Goal: Task Accomplishment & Management: Manage account settings

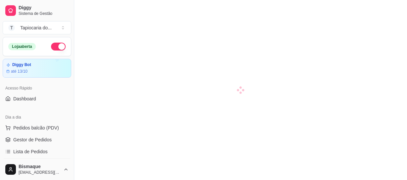
click at [56, 159] on link "Salão / Mesas" at bounding box center [37, 164] width 69 height 11
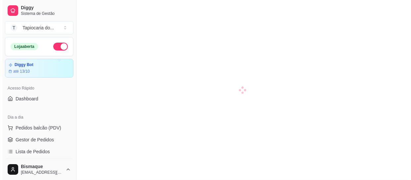
scroll to position [60, 0]
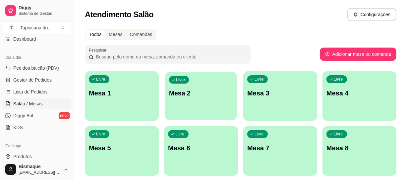
click at [199, 103] on div "Livre Mesa 2" at bounding box center [201, 92] width 72 height 40
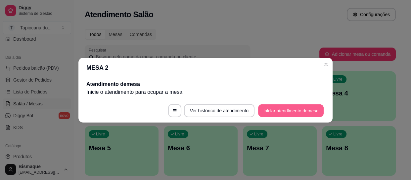
click at [293, 113] on button "Iniciar atendimento de mesa" at bounding box center [291, 110] width 66 height 13
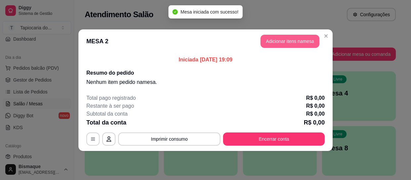
click at [272, 43] on button "Adicionar itens na mesa" at bounding box center [290, 41] width 59 height 13
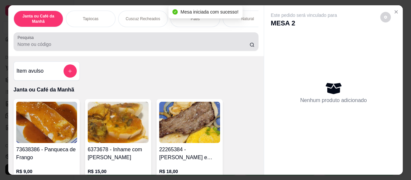
click at [225, 47] on input "Pesquisa" at bounding box center [134, 44] width 232 height 7
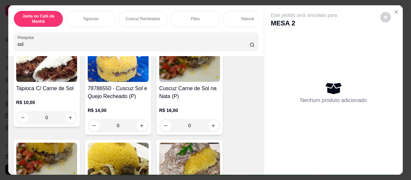
scroll to position [150, 0]
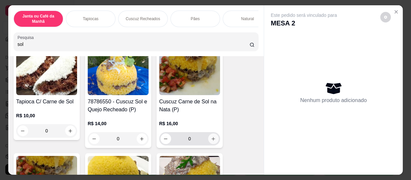
type input "sol"
click at [212, 138] on button "increase-product-quantity" at bounding box center [213, 139] width 10 height 10
type input "1"
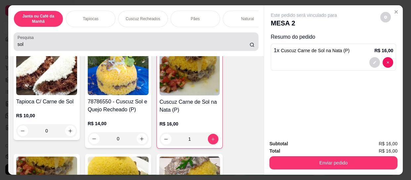
click at [196, 39] on div "sol" at bounding box center [136, 41] width 237 height 13
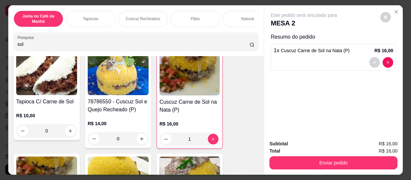
click at [242, 46] on input "sol" at bounding box center [134, 44] width 232 height 7
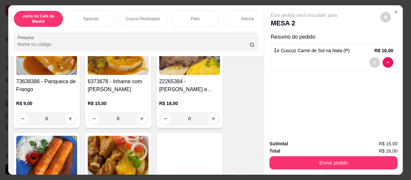
scroll to position [0, 0]
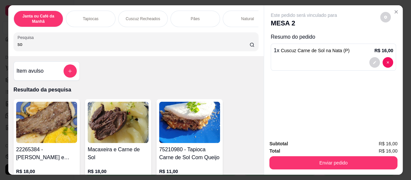
type input "sol"
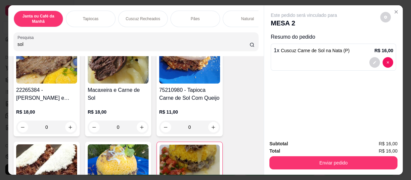
scroll to position [60, 0]
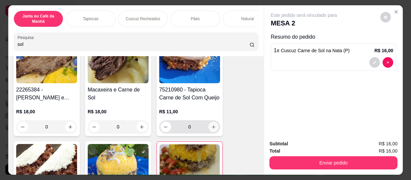
click at [213, 132] on button "increase-product-quantity" at bounding box center [213, 127] width 10 height 10
type input "1"
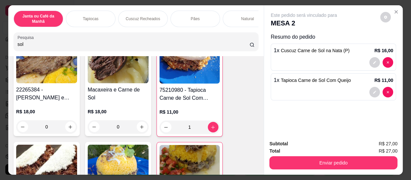
click at [216, 46] on input "sol" at bounding box center [134, 44] width 232 height 7
type input "s"
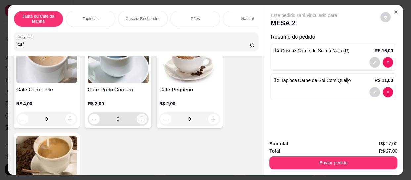
type input "caf"
click at [138, 124] on button "increase-product-quantity" at bounding box center [142, 119] width 10 height 10
type input "1"
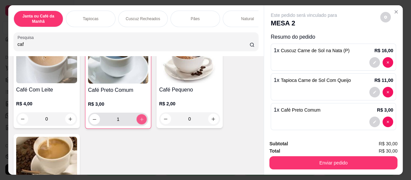
click at [139, 122] on icon "increase-product-quantity" at bounding box center [141, 119] width 5 height 5
type input "2"
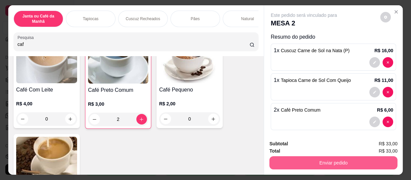
click at [330, 163] on button "Enviar pedido" at bounding box center [334, 163] width 128 height 13
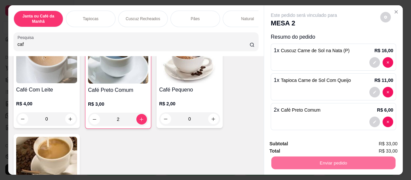
click at [331, 142] on button "Não registrar e enviar pedido" at bounding box center [311, 144] width 67 height 12
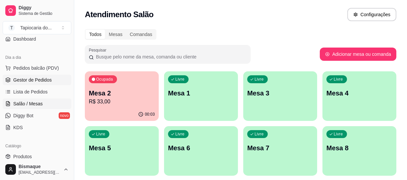
drag, startPoint x: 47, startPoint y: 79, endPoint x: 43, endPoint y: 89, distance: 10.0
click at [47, 80] on span "Gestor de Pedidos" at bounding box center [32, 80] width 38 height 7
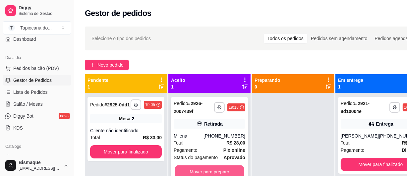
click at [193, 168] on button "Mover para preparo" at bounding box center [210, 171] width 70 height 13
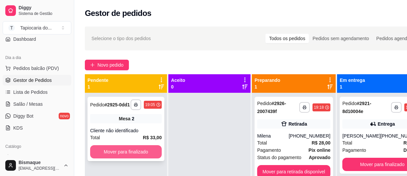
click at [140, 150] on button "Mover para finalizado" at bounding box center [126, 151] width 72 height 13
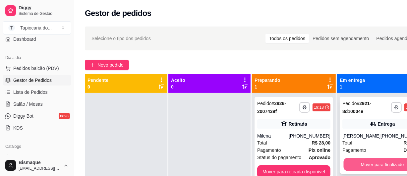
click at [390, 169] on button "Mover para finalizado" at bounding box center [381, 164] width 77 height 13
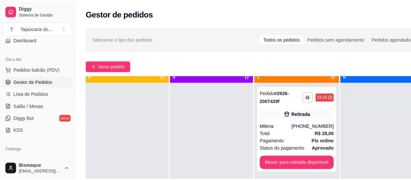
scroll to position [19, 0]
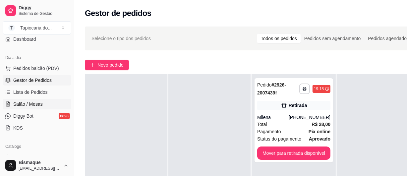
click at [35, 102] on span "Salão / Mesas" at bounding box center [27, 104] width 29 height 7
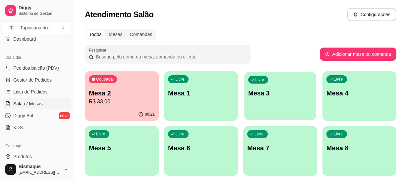
click at [281, 104] on div "Livre Mesa 3" at bounding box center [280, 92] width 72 height 40
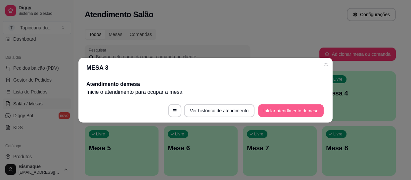
click at [286, 108] on button "Iniciar atendimento de mesa" at bounding box center [291, 110] width 66 height 13
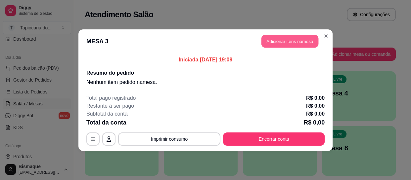
click at [287, 42] on button "Adicionar itens na mesa" at bounding box center [290, 41] width 57 height 13
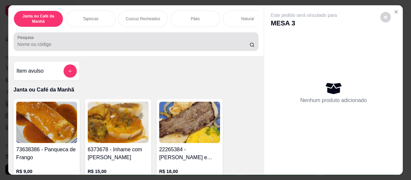
click at [227, 39] on div at bounding box center [136, 41] width 237 height 13
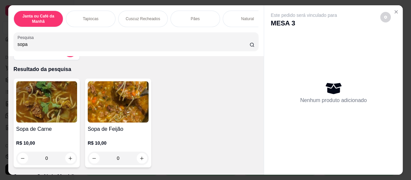
scroll to position [30, 0]
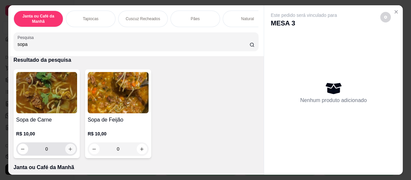
type input "sopa"
click at [70, 148] on button "increase-product-quantity" at bounding box center [70, 149] width 11 height 11
type input "1"
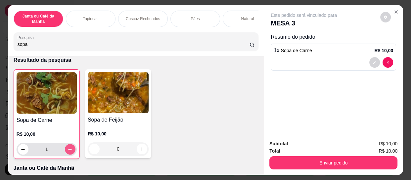
click at [70, 148] on button "increase-product-quantity" at bounding box center [70, 149] width 11 height 11
type input "2"
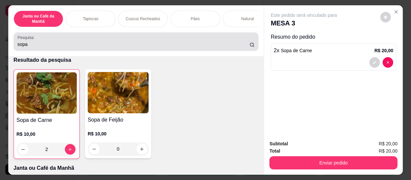
click at [125, 51] on div "Pesquisa sopa" at bounding box center [136, 41] width 245 height 19
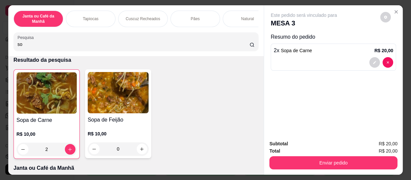
type input "s"
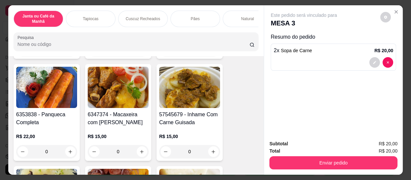
scroll to position [180, 0]
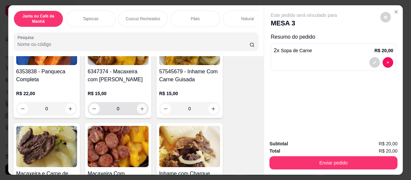
click at [140, 108] on button "increase-product-quantity" at bounding box center [142, 109] width 10 height 10
type input "1"
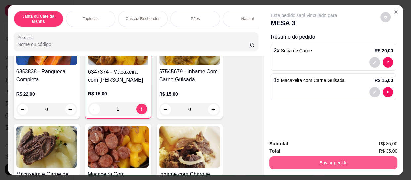
click at [358, 157] on button "Enviar pedido" at bounding box center [334, 163] width 128 height 13
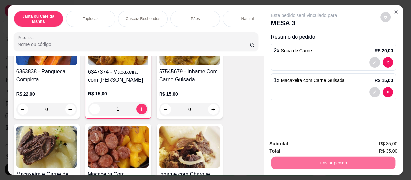
click at [303, 145] on button "Não registrar e enviar pedido" at bounding box center [311, 144] width 67 height 12
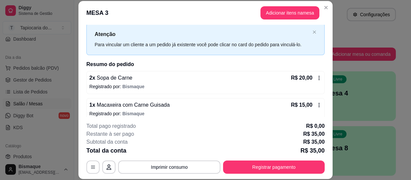
scroll to position [23, 0]
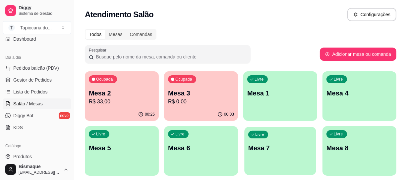
click at [255, 161] on div "Livre Mesa 7" at bounding box center [280, 147] width 72 height 40
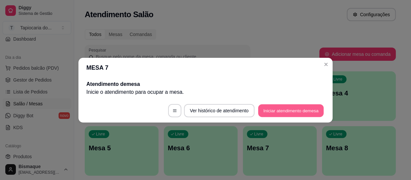
click at [299, 112] on button "Iniciar atendimento de mesa" at bounding box center [291, 110] width 66 height 13
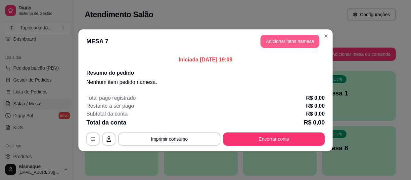
click at [288, 43] on button "Adicionar itens na mesa" at bounding box center [290, 41] width 59 height 13
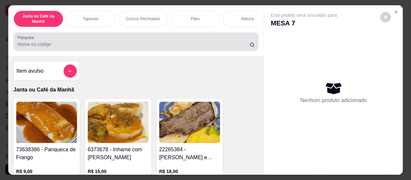
click at [237, 48] on input "Pesquisa" at bounding box center [134, 44] width 232 height 7
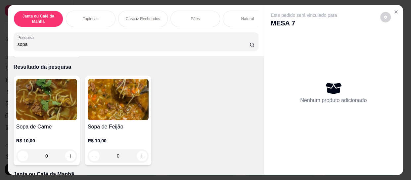
scroll to position [30, 0]
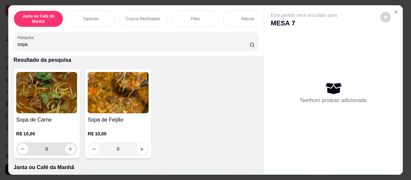
type input "sopa"
click at [69, 151] on icon "increase-product-quantity" at bounding box center [71, 150] width 4 height 4
type input "1"
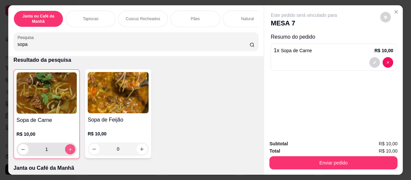
click at [71, 150] on button "increase-product-quantity" at bounding box center [70, 150] width 10 height 10
type input "2"
click at [242, 47] on input "sopa" at bounding box center [134, 44] width 232 height 7
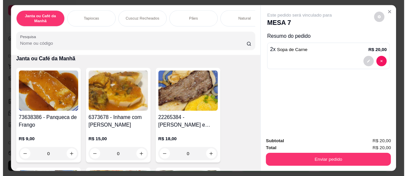
scroll to position [0, 0]
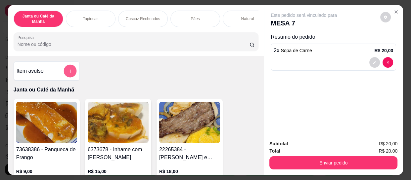
click at [69, 74] on icon "add-separate-item" at bounding box center [70, 71] width 5 height 5
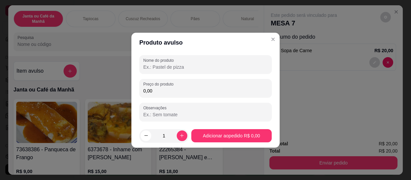
click at [245, 69] on input "Nome do produto" at bounding box center [205, 67] width 125 height 7
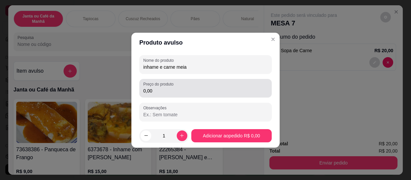
type input "inhame e carne meia"
click at [230, 95] on div "Preço do produto 0,00" at bounding box center [205, 88] width 132 height 19
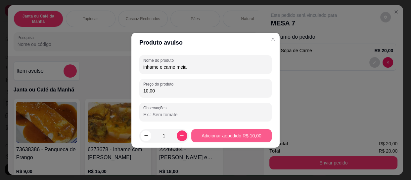
type input "10,00"
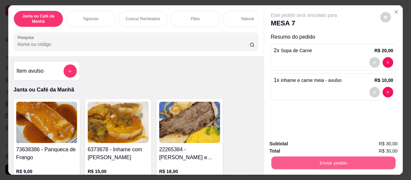
click at [318, 157] on button "Enviar pedido" at bounding box center [334, 163] width 124 height 13
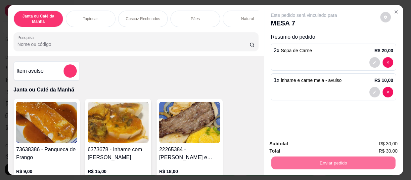
click at [309, 142] on button "Não registrar e enviar pedido" at bounding box center [311, 144] width 69 height 13
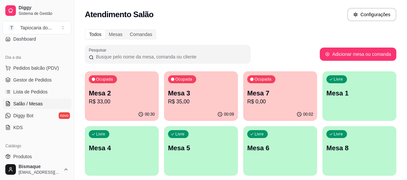
click at [210, 95] on p "Mesa 3" at bounding box center [201, 93] width 66 height 9
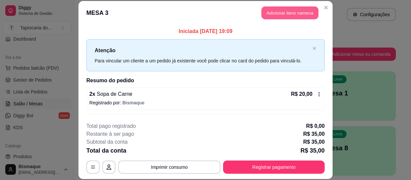
click at [290, 11] on button "Adicionar itens na mesa" at bounding box center [290, 12] width 57 height 13
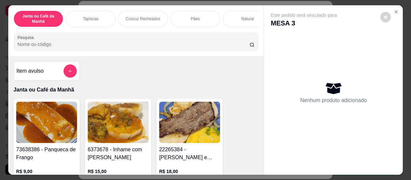
click at [218, 46] on input "Pesquisa" at bounding box center [134, 44] width 232 height 7
click at [68, 73] on icon "add-separate-item" at bounding box center [70, 71] width 5 height 5
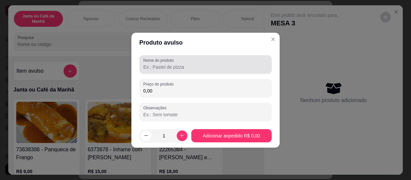
click at [152, 61] on label "Nome do produto" at bounding box center [159, 61] width 33 height 6
click at [152, 64] on input "Nome do produto" at bounding box center [205, 67] width 125 height 7
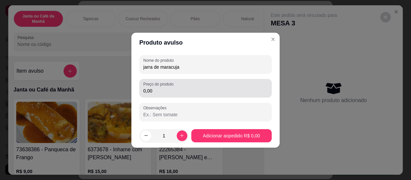
type input "jarra de maracuja"
click at [171, 89] on input "0,00" at bounding box center [205, 91] width 125 height 7
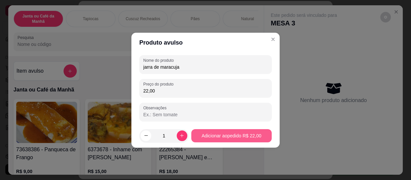
type input "22,00"
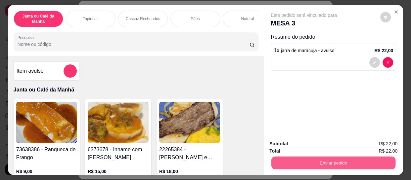
click at [339, 158] on button "Enviar pedido" at bounding box center [334, 163] width 124 height 13
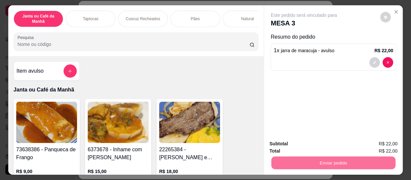
click at [328, 143] on button "Não registrar e enviar pedido" at bounding box center [311, 144] width 67 height 12
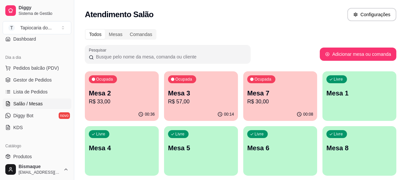
click at [134, 106] on div "Ocupada Mesa 2 R$ 33,00" at bounding box center [122, 90] width 74 height 37
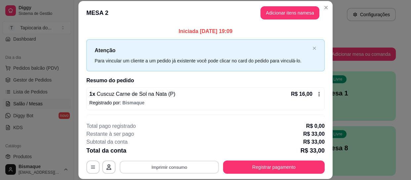
click at [152, 167] on button "Imprimir consumo" at bounding box center [169, 167] width 99 height 13
click at [153, 150] on button "Impressora" at bounding box center [169, 152] width 48 height 11
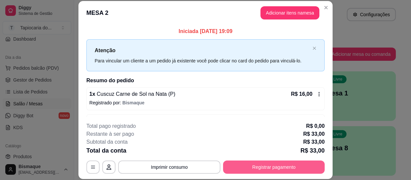
click at [281, 164] on button "Registrar pagamento" at bounding box center [274, 167] width 102 height 13
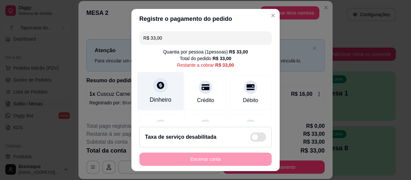
click at [158, 94] on div "Dinheiro" at bounding box center [160, 91] width 47 height 39
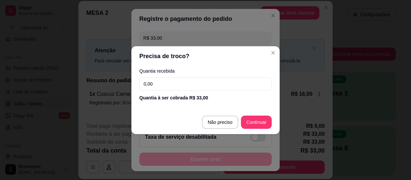
click at [173, 80] on input "0,00" at bounding box center [205, 83] width 132 height 13
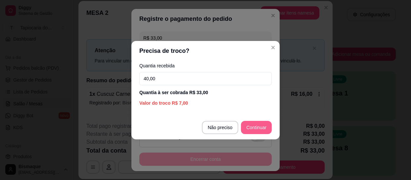
type input "40,00"
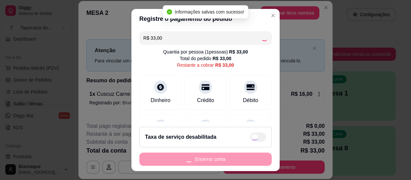
type input "R$ 0,00"
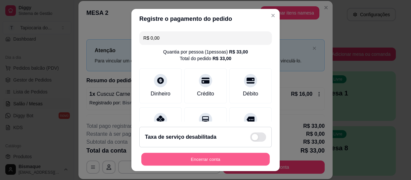
click at [197, 163] on button "Encerrar conta" at bounding box center [205, 159] width 128 height 13
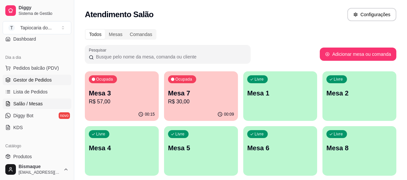
click at [17, 78] on span "Gestor de Pedidos" at bounding box center [32, 80] width 38 height 7
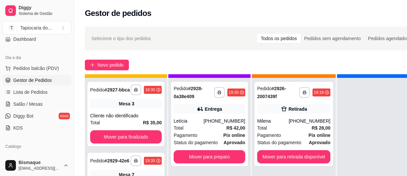
scroll to position [23, 0]
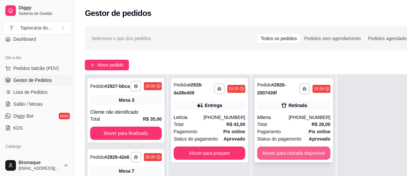
click at [307, 150] on button "Mover para retirada disponível" at bounding box center [293, 152] width 73 height 13
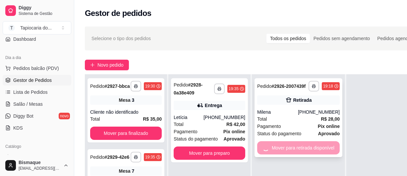
scroll to position [19, 0]
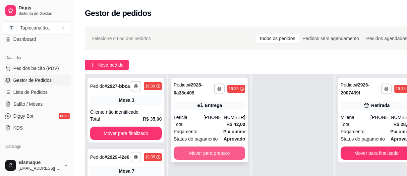
click at [236, 154] on button "Mover para preparo" at bounding box center [210, 152] width 72 height 13
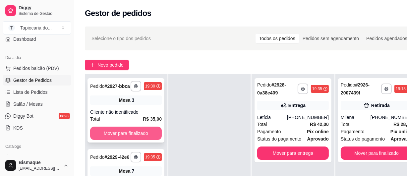
click at [142, 139] on button "Mover para finalizado" at bounding box center [126, 132] width 72 height 13
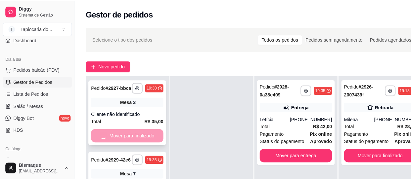
scroll to position [0, 0]
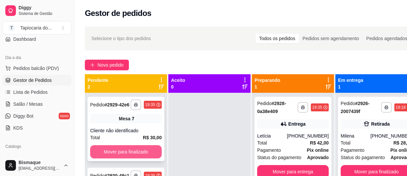
click at [144, 147] on button "Mover para finalizado" at bounding box center [126, 151] width 72 height 13
click at [146, 152] on button "Mover para finalizado" at bounding box center [126, 151] width 72 height 13
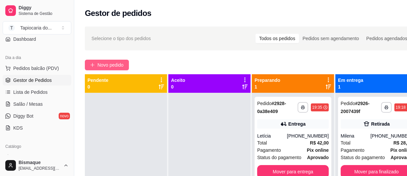
click at [120, 60] on button "Novo pedido" at bounding box center [107, 65] width 44 height 11
click at [118, 66] on div "Item avulso Janta ou Café da Manhã 73638386 - Panqueca de Frango R$ 9,00 0 6373…" at bounding box center [133, 113] width 253 height 115
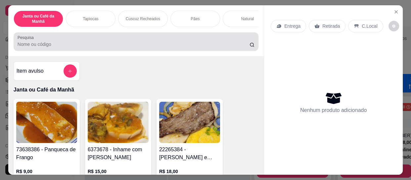
click at [119, 51] on div "Pesquisa" at bounding box center [136, 41] width 245 height 19
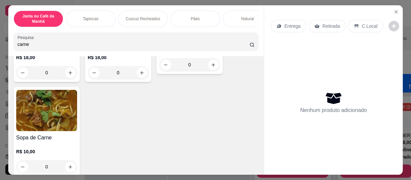
scroll to position [451, 0]
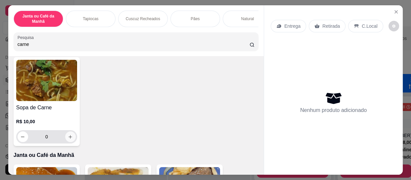
type input "carne"
click at [68, 136] on icon "increase-product-quantity" at bounding box center [70, 137] width 5 height 5
type input "1"
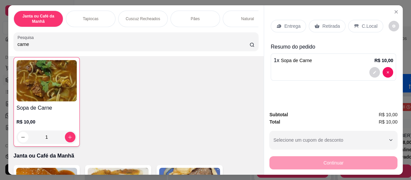
click at [285, 25] on p "Entrega" at bounding box center [292, 26] width 16 height 7
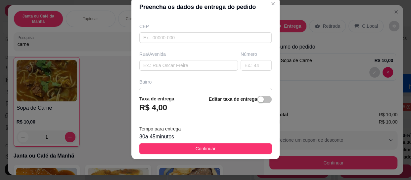
scroll to position [149, 0]
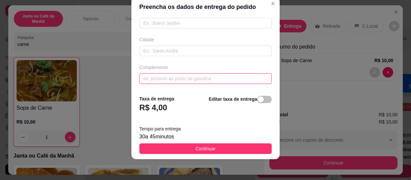
paste input "começo da agrovila"
paste input "na descida da ladeira do emoap"
type input "começo da agrovila, na descida da ladeira do emoap,"
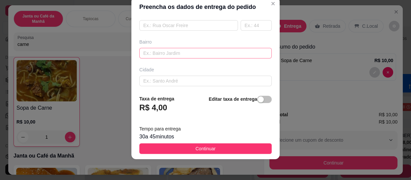
scroll to position [89, 0]
click at [179, 111] on div "Taxa de entrega R$ 4,00 Editar taxa de entrega" at bounding box center [205, 106] width 132 height 22
click at [165, 56] on input "text" at bounding box center [188, 55] width 99 height 11
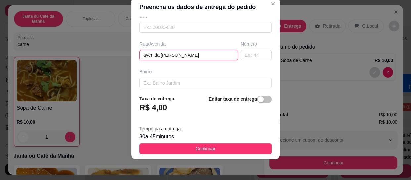
type input "avenida [PERSON_NAME]"
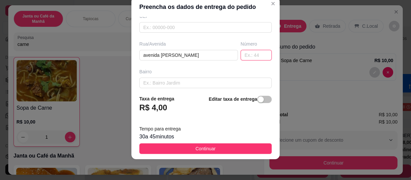
click at [250, 53] on input "text" at bounding box center [256, 55] width 31 height 11
type input "87"
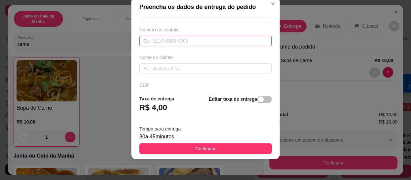
scroll to position [60, 0]
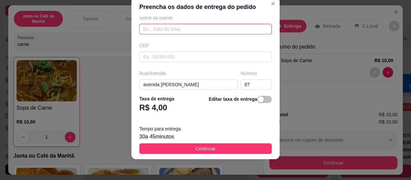
paste input "[PHONE_NUMBER]"
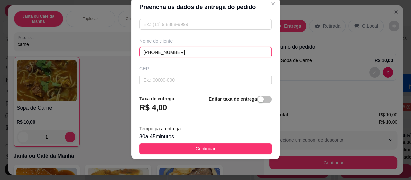
scroll to position [0, 0]
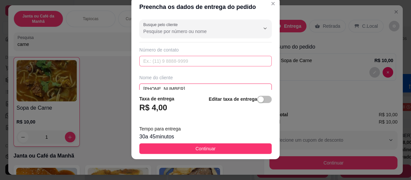
type input "[PHONE_NUMBER]"
paste input "[PHONE_NUMBER]"
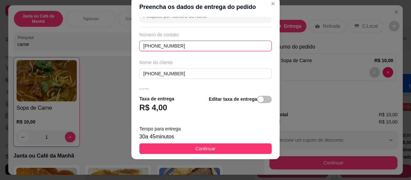
scroll to position [30, 0]
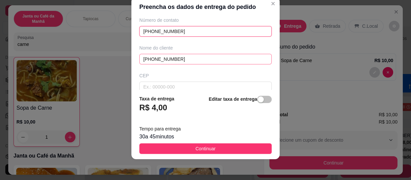
type input "[PHONE_NUMBER]"
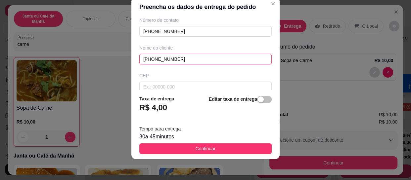
click at [174, 57] on input "[PHONE_NUMBER]" at bounding box center [205, 59] width 132 height 11
type input "8"
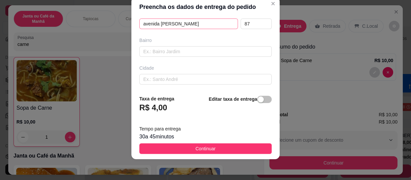
scroll to position [149, 0]
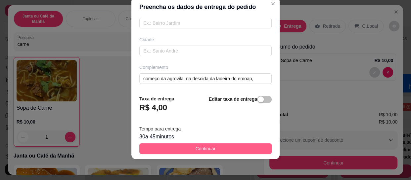
type input "[PERSON_NAME]"
click at [213, 150] on button "Continuar" at bounding box center [205, 149] width 132 height 11
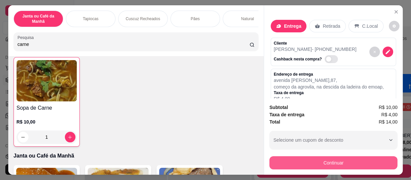
click at [337, 164] on button "Continuar" at bounding box center [334, 163] width 128 height 13
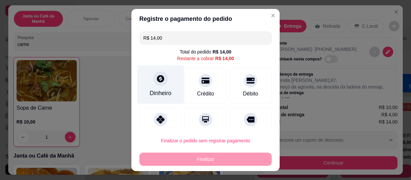
click at [159, 89] on div "Dinheiro" at bounding box center [161, 93] width 22 height 9
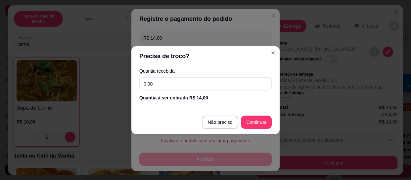
click at [162, 88] on input "0,00" at bounding box center [205, 83] width 132 height 13
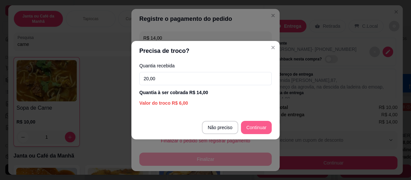
type input "20,00"
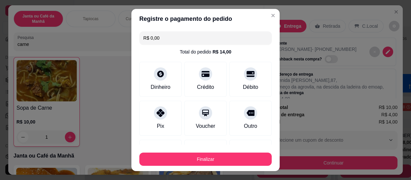
type input "R$ 0,00"
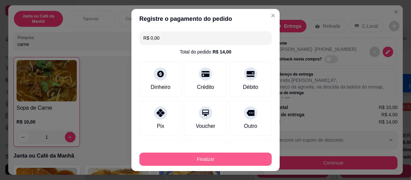
click at [241, 161] on button "Finalizar" at bounding box center [205, 159] width 132 height 13
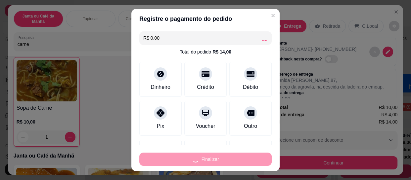
type input "0"
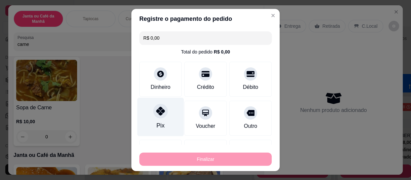
type input "-R$ 14,00"
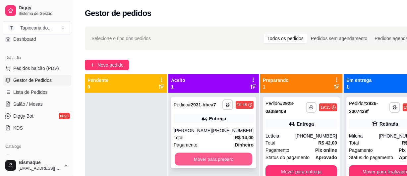
click at [217, 166] on button "Mover para preparo" at bounding box center [213, 159] width 77 height 13
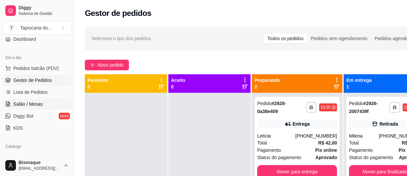
click at [33, 104] on span "Salão / Mesas" at bounding box center [27, 104] width 29 height 7
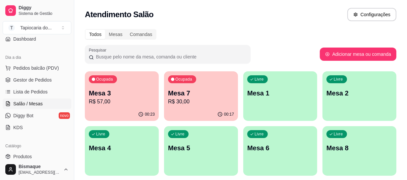
click at [129, 95] on p "Mesa 3" at bounding box center [122, 93] width 66 height 9
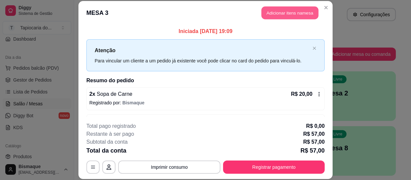
click at [297, 16] on button "Adicionar itens na mesa" at bounding box center [290, 12] width 57 height 13
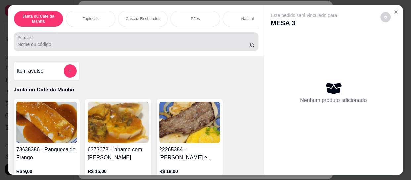
click at [206, 46] on input "Pesquisa" at bounding box center [134, 44] width 232 height 7
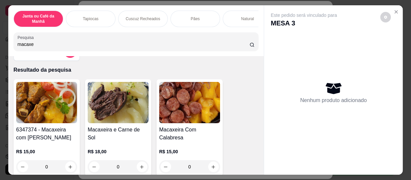
scroll to position [30, 0]
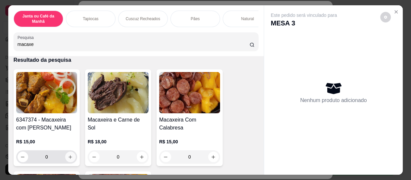
type input "macaxe"
click at [70, 157] on icon "increase-product-quantity" at bounding box center [70, 157] width 5 height 5
type input "1"
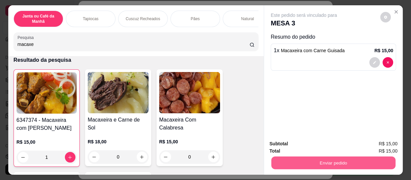
click at [376, 162] on button "Enviar pedido" at bounding box center [334, 163] width 124 height 13
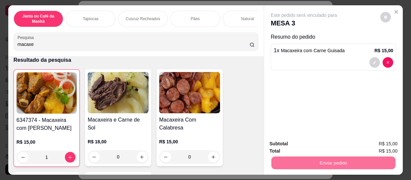
click at [321, 144] on button "Não registrar e enviar pedido" at bounding box center [311, 144] width 67 height 12
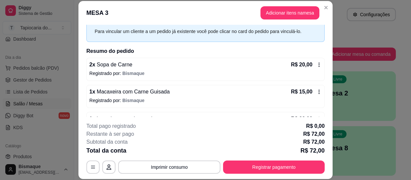
scroll to position [77, 0]
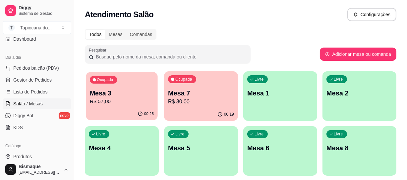
click at [143, 113] on div "00:25" at bounding box center [145, 114] width 16 height 5
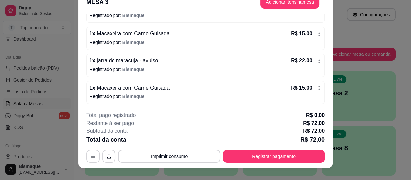
scroll to position [20, 0]
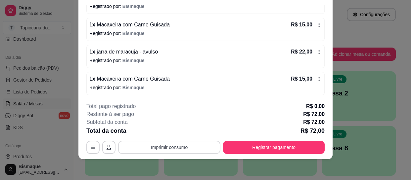
click at [173, 147] on button "Imprimir consumo" at bounding box center [169, 147] width 102 height 13
click at [169, 133] on button "Impressora" at bounding box center [169, 132] width 46 height 10
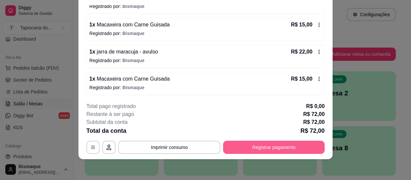
click at [292, 146] on button "Registrar pagamento" at bounding box center [274, 147] width 102 height 13
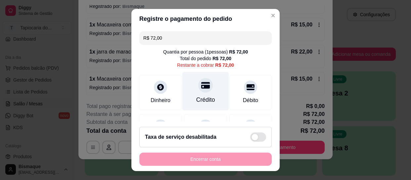
click at [206, 99] on div "Crédito" at bounding box center [205, 100] width 19 height 9
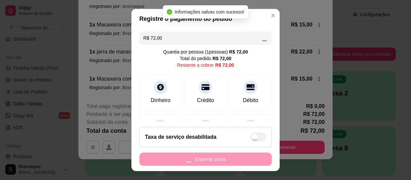
type input "R$ 0,00"
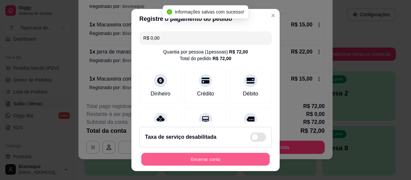
click at [198, 159] on button "Encerrar conta" at bounding box center [205, 159] width 128 height 13
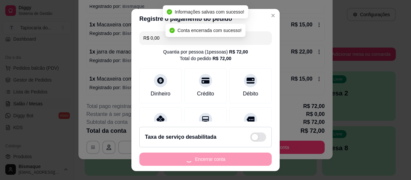
scroll to position [0, 0]
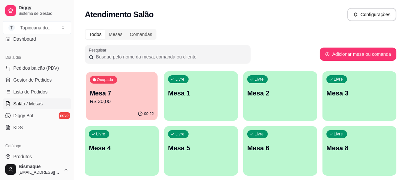
click at [146, 96] on p "Mesa 7" at bounding box center [122, 93] width 64 height 9
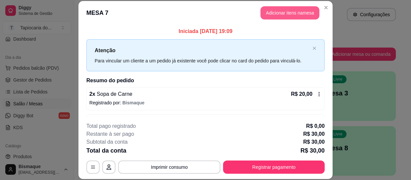
click at [297, 10] on button "Adicionar itens na mesa" at bounding box center [290, 12] width 59 height 13
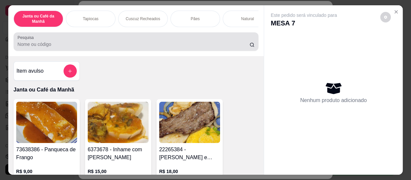
click at [220, 47] on input "Pesquisa" at bounding box center [134, 44] width 232 height 7
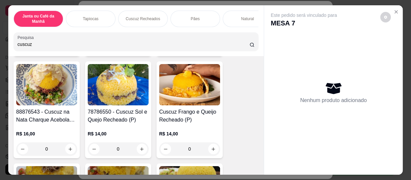
scroll to position [150, 0]
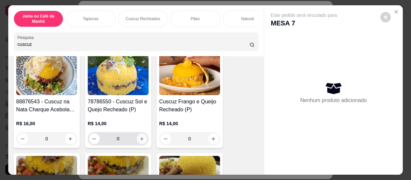
type input "cuscuz"
click at [140, 142] on icon "increase-product-quantity" at bounding box center [142, 139] width 5 height 5
type input "1"
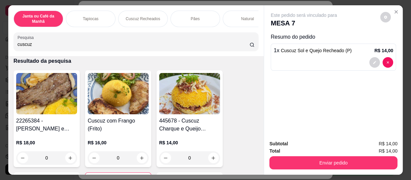
scroll to position [0, 0]
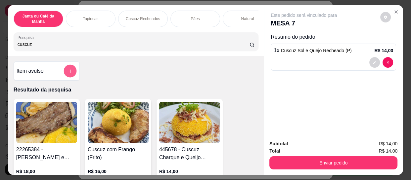
click at [71, 73] on button "add-separate-item" at bounding box center [70, 71] width 13 height 13
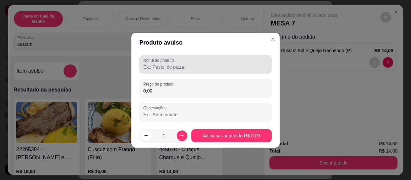
click at [166, 66] on input "Nome do produto" at bounding box center [205, 67] width 125 height 7
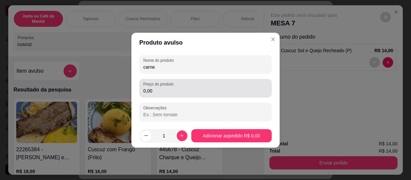
type input "carne"
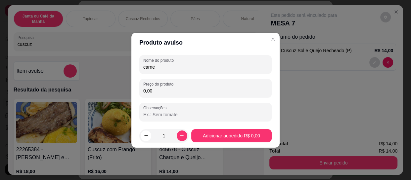
click at [182, 92] on input "0,00" at bounding box center [205, 91] width 125 height 7
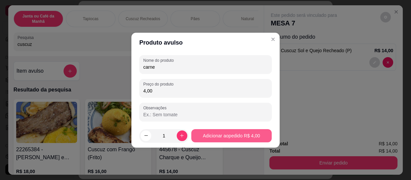
type input "4,00"
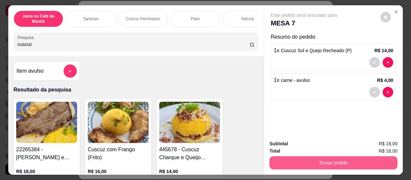
click at [301, 164] on button "Enviar pedido" at bounding box center [334, 163] width 128 height 13
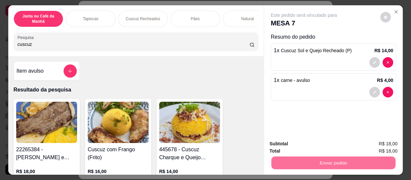
click at [299, 138] on button "Não registrar e enviar pedido" at bounding box center [311, 144] width 67 height 12
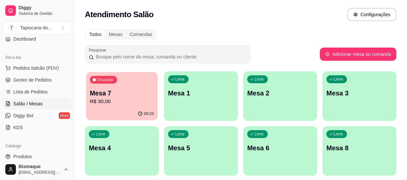
click at [119, 86] on div "Ocupada Mesa 7 R$ 30,00" at bounding box center [122, 90] width 72 height 36
click at [110, 108] on button "Ocupada Mesa 7 R$ 48,00 00:32" at bounding box center [122, 97] width 74 height 50
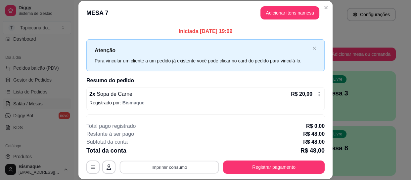
click at [178, 165] on button "Imprimir consumo" at bounding box center [169, 167] width 99 height 13
click at [176, 149] on button "Impressora" at bounding box center [169, 152] width 48 height 11
click at [181, 166] on button "Imprimir consumo" at bounding box center [169, 167] width 102 height 13
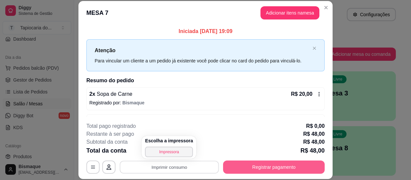
click at [248, 165] on button "Registrar pagamento" at bounding box center [274, 167] width 102 height 13
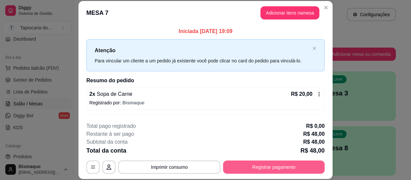
click at [266, 166] on button "Registrar pagamento" at bounding box center [274, 167] width 102 height 13
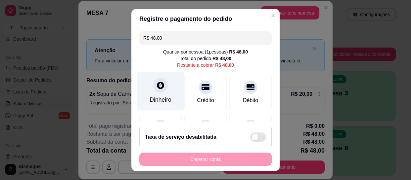
click at [164, 91] on div "Dinheiro" at bounding box center [160, 91] width 47 height 39
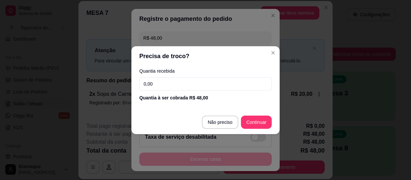
click at [172, 84] on input "0,00" at bounding box center [205, 83] width 132 height 13
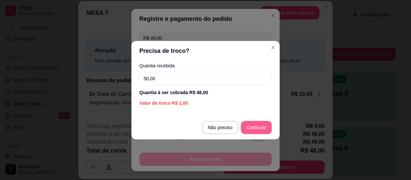
type input "50,00"
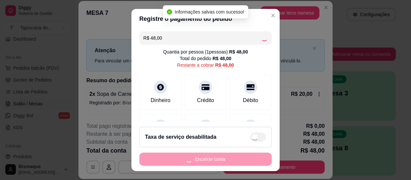
type input "R$ 0,00"
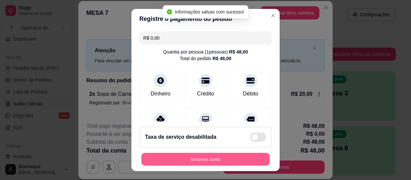
click at [254, 163] on button "Encerrar conta" at bounding box center [205, 159] width 128 height 13
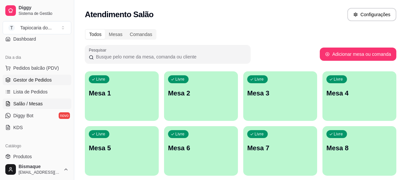
click at [51, 77] on link "Gestor de Pedidos" at bounding box center [37, 80] width 69 height 11
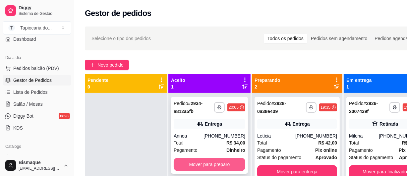
click at [216, 164] on button "Mover para preparo" at bounding box center [210, 164] width 72 height 13
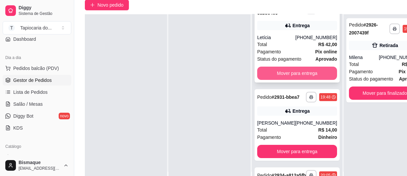
scroll to position [30, 0]
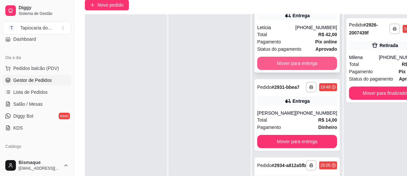
click at [313, 68] on button "Mover para entrega" at bounding box center [297, 63] width 80 height 13
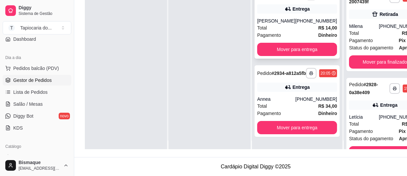
scroll to position [0, 0]
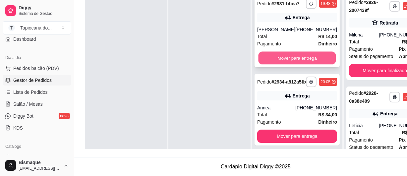
click at [305, 62] on button "Mover para entrega" at bounding box center [296, 58] width 77 height 13
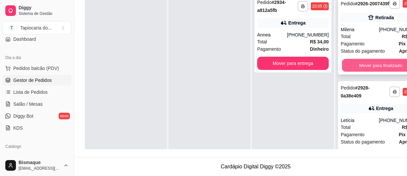
click at [388, 68] on button "Mover para finalizado" at bounding box center [380, 65] width 77 height 13
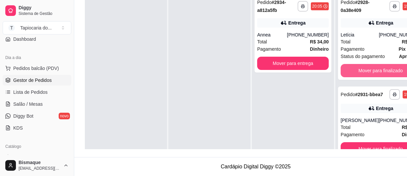
click at [388, 68] on button "Mover para finalizado" at bounding box center [380, 70] width 80 height 13
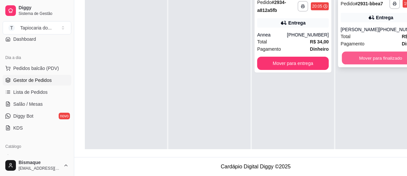
click at [384, 60] on button "Mover para finalizado" at bounding box center [380, 58] width 77 height 13
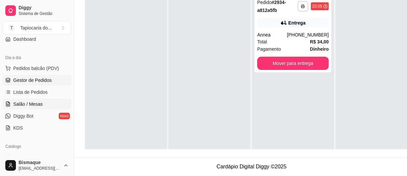
click at [40, 103] on span "Salão / Mesas" at bounding box center [27, 104] width 29 height 7
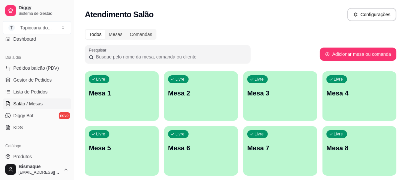
click at [264, 162] on div "Livre Mesa 7" at bounding box center [280, 147] width 74 height 42
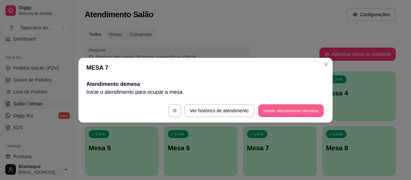
click at [301, 113] on button "Iniciar atendimento de mesa" at bounding box center [291, 110] width 66 height 13
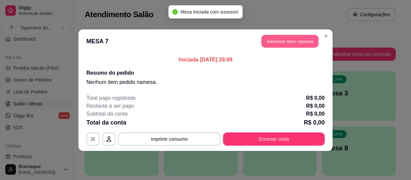
click at [298, 43] on button "Adicionar itens na mesa" at bounding box center [290, 41] width 57 height 13
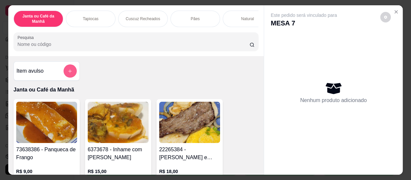
click at [72, 76] on button "add-separate-item" at bounding box center [70, 71] width 13 height 13
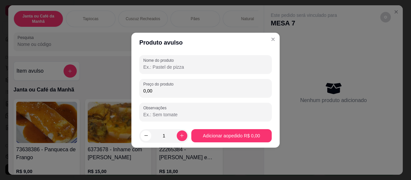
click at [208, 65] on input "Nome do produto" at bounding box center [205, 67] width 125 height 7
click at [189, 66] on input "cuscuz com carne guisda" at bounding box center [205, 67] width 125 height 7
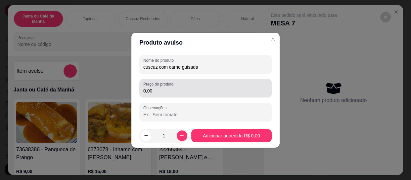
type input "cuscuz com carne guisada"
click at [187, 88] on input "0,00" at bounding box center [205, 91] width 125 height 7
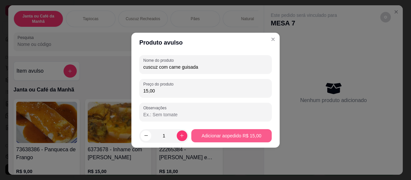
type input "15,00"
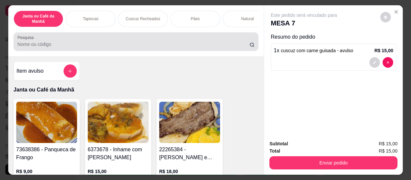
click at [215, 42] on div at bounding box center [136, 41] width 237 height 13
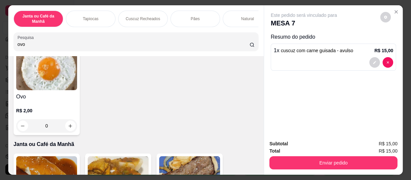
scroll to position [150, 0]
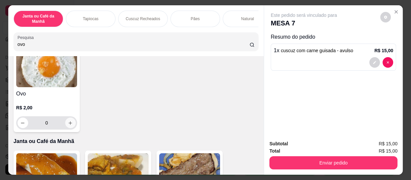
type input "ovo"
click at [65, 126] on button "increase-product-quantity" at bounding box center [70, 123] width 10 height 10
type input "1"
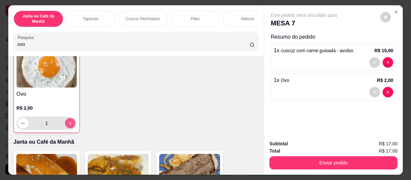
click at [65, 126] on button "increase-product-quantity" at bounding box center [70, 124] width 10 height 10
type input "2"
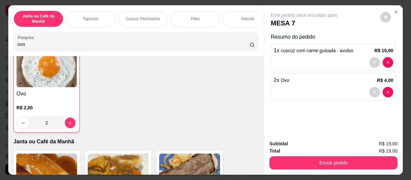
scroll to position [0, 0]
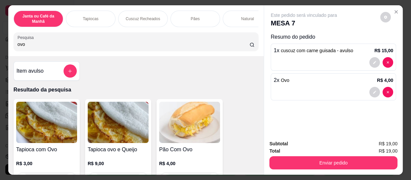
click at [129, 44] on input "ovo" at bounding box center [134, 44] width 232 height 7
type input "o"
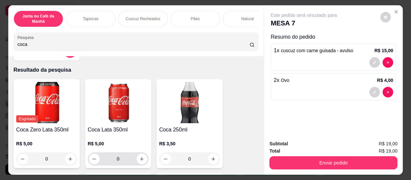
scroll to position [30, 0]
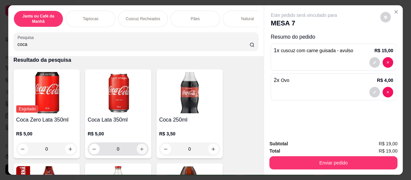
type input "coca"
click at [140, 150] on icon "increase-product-quantity" at bounding box center [142, 149] width 5 height 5
type input "1"
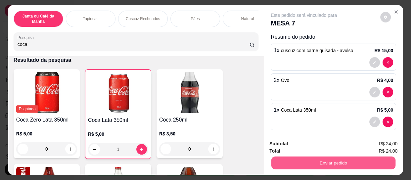
click at [304, 165] on button "Enviar pedido" at bounding box center [334, 163] width 124 height 13
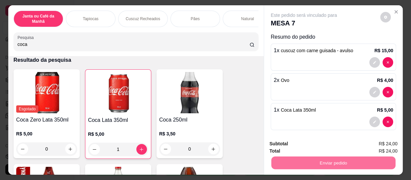
click at [306, 146] on button "Não registrar e enviar pedido" at bounding box center [311, 144] width 69 height 13
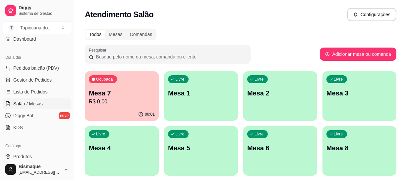
click at [274, 99] on div "Livre Mesa 2" at bounding box center [280, 93] width 74 height 42
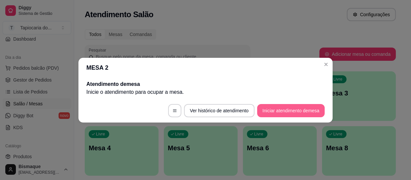
click at [285, 112] on button "Iniciar atendimento de mesa" at bounding box center [291, 110] width 68 height 13
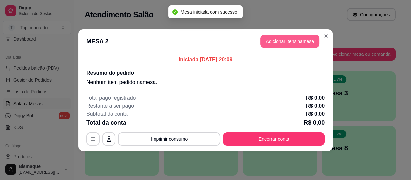
click at [267, 38] on button "Adicionar itens na mesa" at bounding box center [290, 41] width 59 height 13
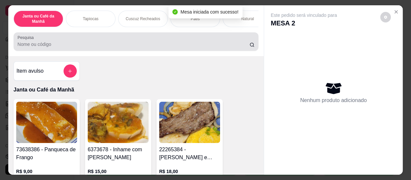
click at [208, 41] on div at bounding box center [136, 41] width 237 height 13
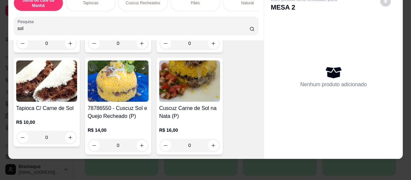
scroll to position [150, 0]
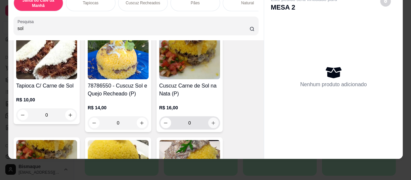
type input "sol"
click at [214, 124] on button "increase-product-quantity" at bounding box center [213, 123] width 10 height 10
type input "1"
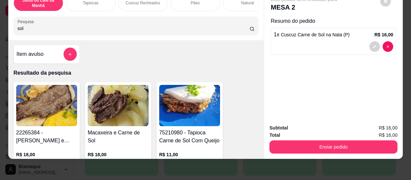
scroll to position [0, 0]
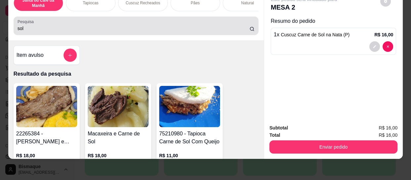
click at [217, 23] on div "sol" at bounding box center [136, 25] width 237 height 13
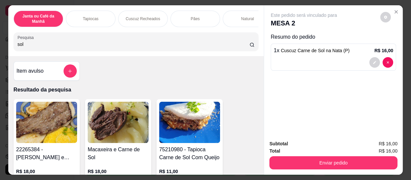
click at [194, 47] on input "sol" at bounding box center [134, 44] width 232 height 7
type input "s"
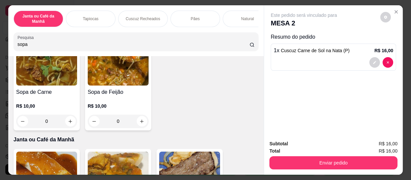
scroll to position [60, 0]
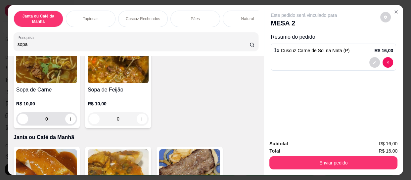
type input "sopa"
click at [74, 121] on div "0" at bounding box center [46, 119] width 61 height 13
click at [72, 120] on button "increase-product-quantity" at bounding box center [70, 119] width 11 height 11
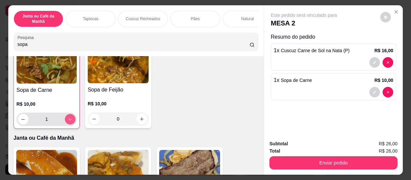
type input "1"
click at [72, 120] on button "increase-product-quantity" at bounding box center [70, 119] width 10 height 10
type input "2"
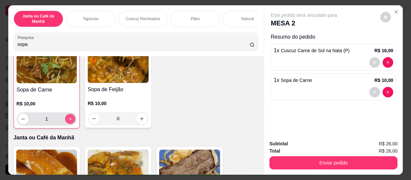
type input "2"
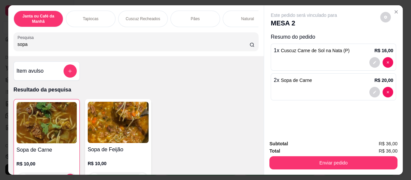
scroll to position [0, 0]
click at [139, 46] on input "sopa" at bounding box center [134, 44] width 232 height 7
type input "s"
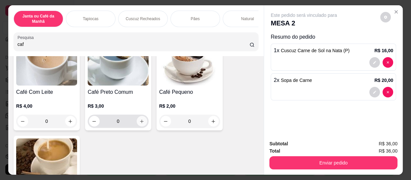
scroll to position [60, 0]
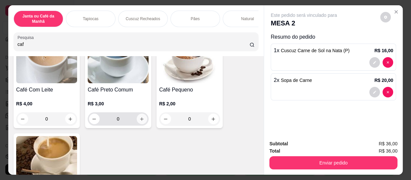
type input "caf"
click at [140, 121] on icon "increase-product-quantity" at bounding box center [141, 119] width 3 height 3
type input "1"
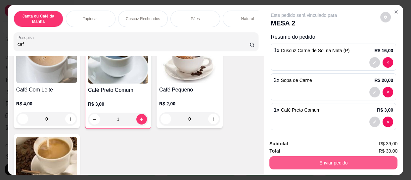
click at [364, 166] on button "Enviar pedido" at bounding box center [334, 163] width 128 height 13
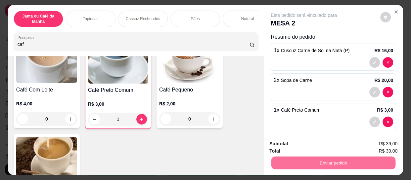
click at [323, 144] on button "Não registrar e enviar pedido" at bounding box center [311, 144] width 67 height 12
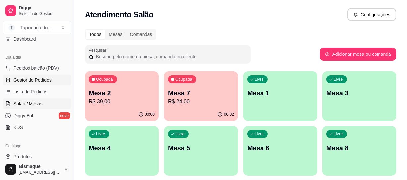
drag, startPoint x: 49, startPoint y: 80, endPoint x: 54, endPoint y: 87, distance: 9.0
click at [49, 80] on span "Gestor de Pedidos" at bounding box center [32, 80] width 38 height 7
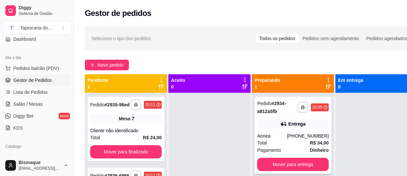
click at [287, 132] on div "Annea" at bounding box center [272, 135] width 30 height 7
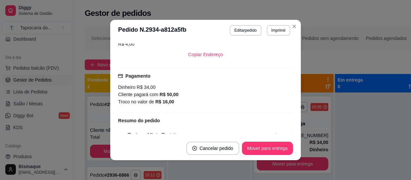
scroll to position [198, 0]
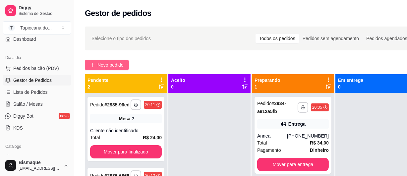
click at [106, 69] on button "Novo pedido" at bounding box center [107, 65] width 44 height 11
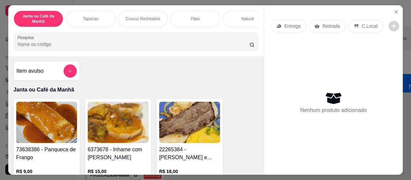
click at [126, 48] on input "Pesquisa" at bounding box center [134, 44] width 232 height 7
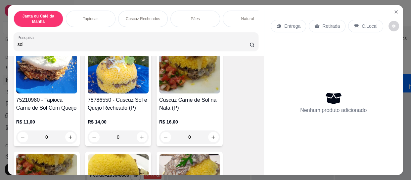
scroll to position [60, 0]
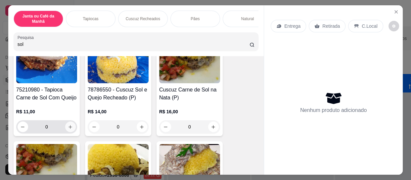
type input "sol"
click at [68, 129] on icon "increase-product-quantity" at bounding box center [70, 127] width 5 height 5
type input "1"
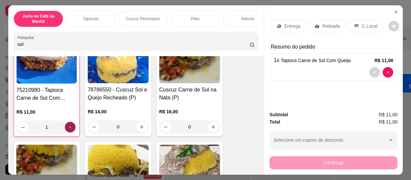
scroll to position [60, 0]
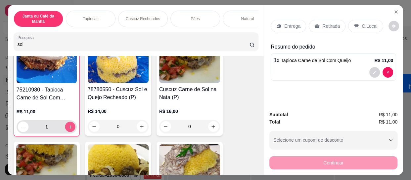
click at [66, 132] on button "increase-product-quantity" at bounding box center [70, 127] width 10 height 10
type input "2"
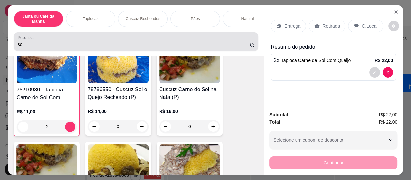
click at [144, 39] on div "sol" at bounding box center [136, 41] width 237 height 13
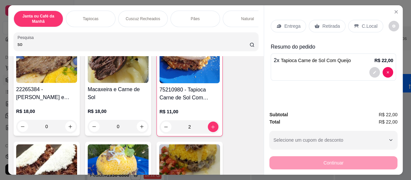
type input "s"
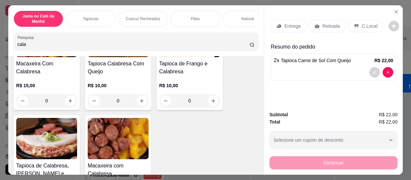
scroll to position [31, 0]
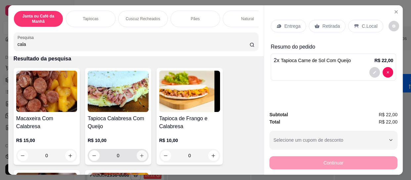
type input "cala"
click at [138, 161] on button "increase-product-quantity" at bounding box center [142, 156] width 10 height 10
type input "1"
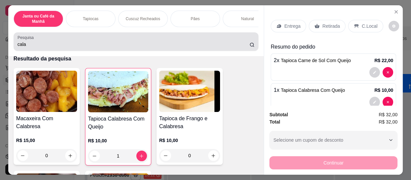
click at [146, 45] on input "cala" at bounding box center [134, 44] width 232 height 7
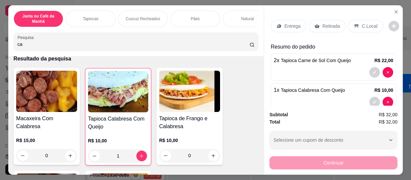
type input "c"
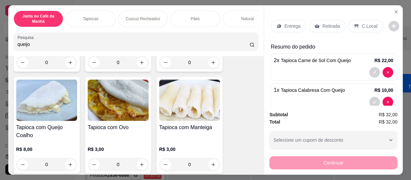
scroll to position [1412, 0]
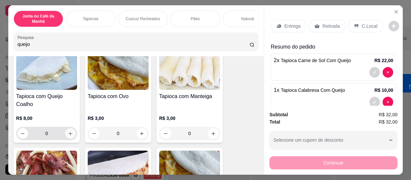
type input "queijo"
click at [68, 131] on icon "increase-product-quantity" at bounding box center [70, 133] width 5 height 5
type input "1"
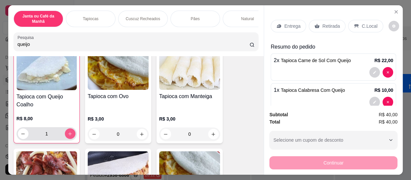
scroll to position [1412, 0]
click at [68, 131] on icon "increase-product-quantity" at bounding box center [70, 133] width 5 height 5
type input "2"
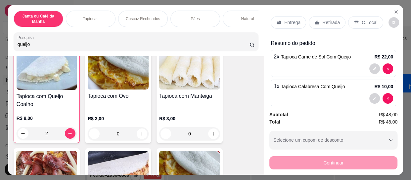
scroll to position [0, 0]
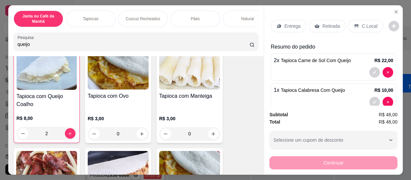
click at [296, 23] on p "Entrega" at bounding box center [292, 26] width 16 height 7
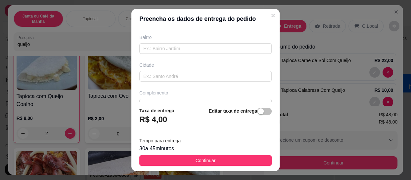
scroll to position [149, 0]
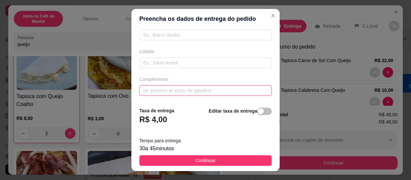
click at [224, 92] on input "text" at bounding box center [205, 90] width 132 height 11
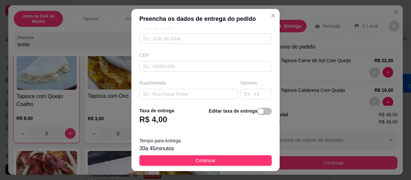
scroll to position [59, 0]
type input "vizinho ao ouro bom n 95, casa cinza de dois portoes brancos"
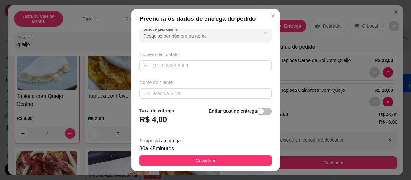
scroll to position [0, 0]
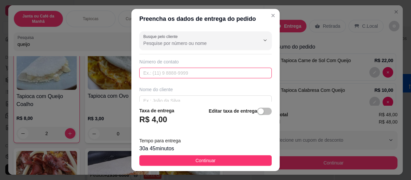
paste input "[PHONE_NUMBER]"
click at [151, 72] on input "[PHONE_NUMBER]" at bounding box center [205, 73] width 132 height 11
type input "[PHONE_NUMBER]"
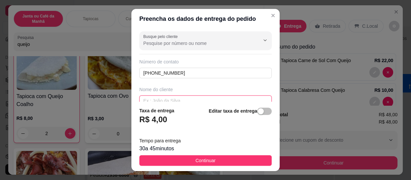
click at [175, 98] on input "text" at bounding box center [205, 101] width 132 height 11
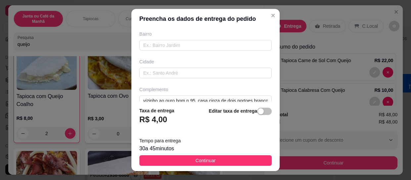
scroll to position [149, 0]
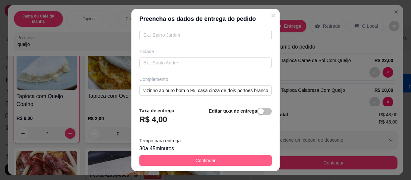
type input "crislayne"
click at [222, 156] on button "Continuar" at bounding box center [205, 161] width 132 height 11
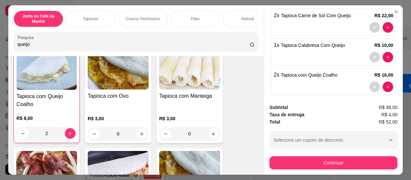
scroll to position [136, 0]
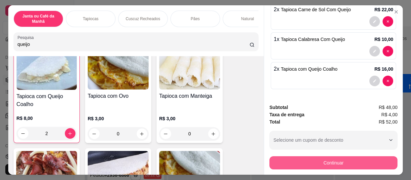
click at [325, 161] on button "Continuar" at bounding box center [334, 163] width 128 height 13
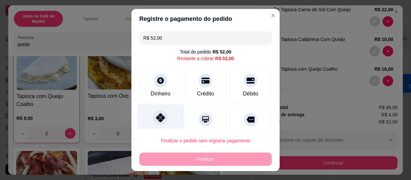
click at [165, 121] on div "Pix" at bounding box center [160, 124] width 47 height 39
type input "R$ 0,00"
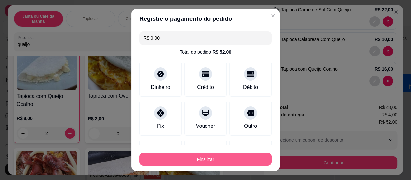
click at [208, 159] on button "Finalizar" at bounding box center [205, 159] width 132 height 13
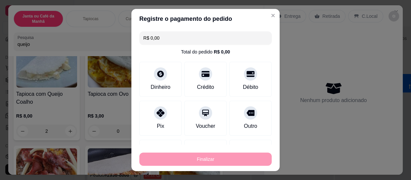
type input "0"
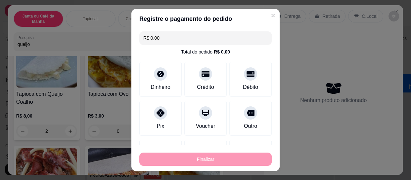
type input "0"
type input "-R$ 52,00"
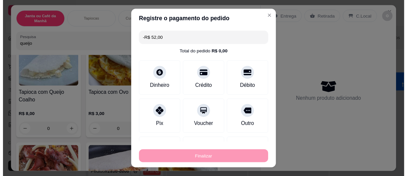
scroll to position [1410, 0]
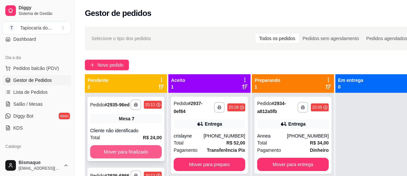
click at [137, 149] on button "Mover para finalizado" at bounding box center [126, 151] width 72 height 13
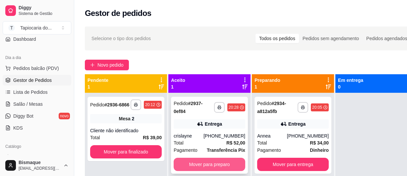
click at [197, 160] on button "Mover para preparo" at bounding box center [210, 164] width 72 height 13
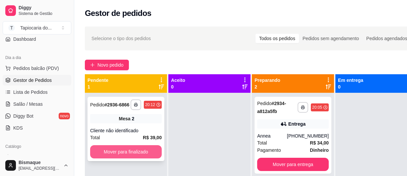
click at [139, 151] on button "Mover para finalizado" at bounding box center [126, 151] width 72 height 13
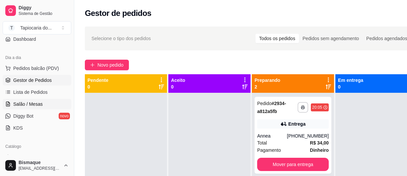
click at [25, 105] on span "Salão / Mesas" at bounding box center [27, 104] width 29 height 7
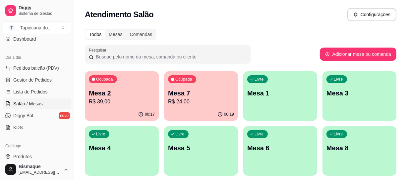
click at [171, 93] on p "Mesa 7" at bounding box center [201, 93] width 66 height 9
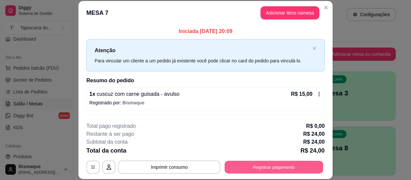
click at [255, 169] on button "Registrar pagamento" at bounding box center [274, 167] width 99 height 13
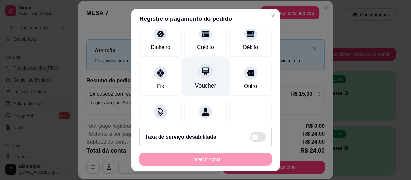
scroll to position [60, 0]
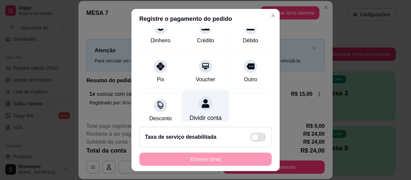
drag, startPoint x: 152, startPoint y: 68, endPoint x: 207, endPoint y: 109, distance: 68.9
click at [154, 70] on div at bounding box center [160, 66] width 13 height 13
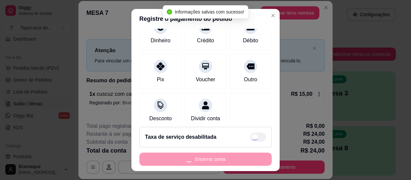
type input "R$ 0,00"
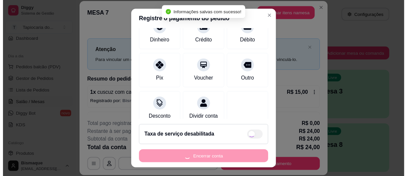
scroll to position [53, 0]
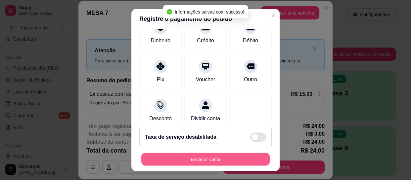
click at [202, 161] on button "Encerrar conta" at bounding box center [205, 159] width 128 height 13
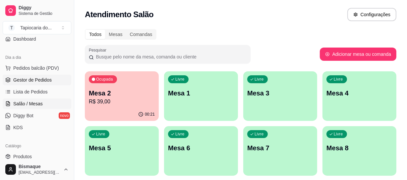
click at [57, 80] on link "Gestor de Pedidos" at bounding box center [37, 80] width 69 height 11
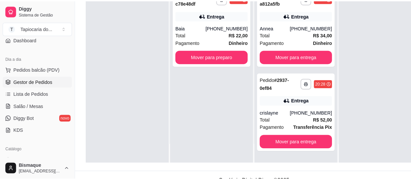
scroll to position [19, 0]
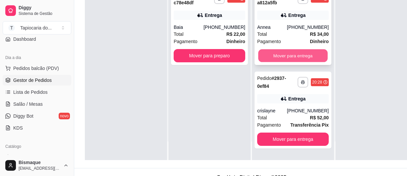
click at [298, 53] on button "Mover para entrega" at bounding box center [293, 55] width 70 height 13
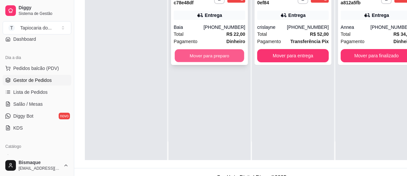
click at [215, 54] on button "Mover para preparo" at bounding box center [210, 55] width 70 height 13
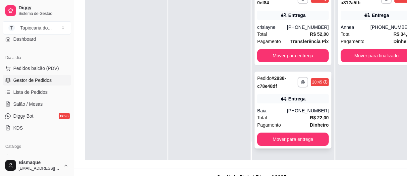
click at [315, 116] on strong "R$ 22,00" at bounding box center [319, 117] width 19 height 5
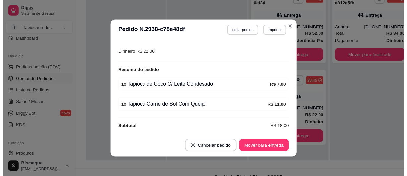
scroll to position [187, 0]
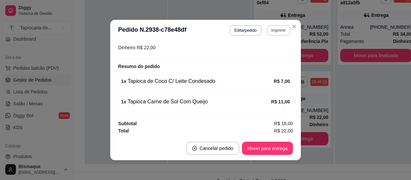
click at [279, 32] on button "Imprimir" at bounding box center [279, 30] width 24 height 11
click at [273, 54] on button "Impressora" at bounding box center [264, 54] width 46 height 10
click at [276, 30] on button "Imprimir" at bounding box center [278, 30] width 23 height 10
click at [291, 22] on button "Close" at bounding box center [294, 26] width 11 height 11
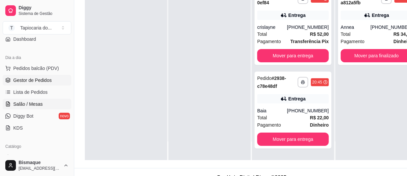
click at [34, 104] on span "Salão / Mesas" at bounding box center [27, 104] width 29 height 7
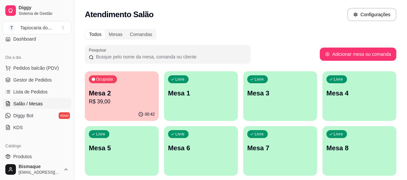
click at [129, 90] on p "Mesa 2" at bounding box center [122, 93] width 66 height 9
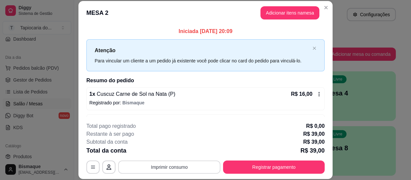
click at [161, 166] on button "Imprimir consumo" at bounding box center [169, 167] width 102 height 13
click at [164, 152] on button "Impressora" at bounding box center [169, 152] width 48 height 11
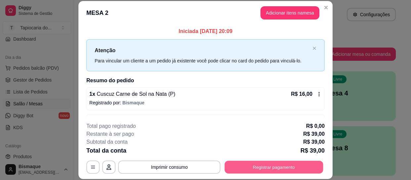
click at [271, 173] on button "Registrar pagamento" at bounding box center [274, 167] width 99 height 13
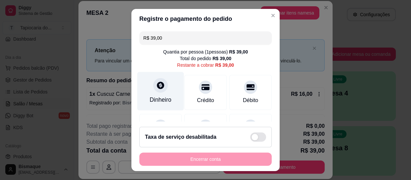
click at [161, 94] on div "Dinheiro" at bounding box center [160, 91] width 47 height 39
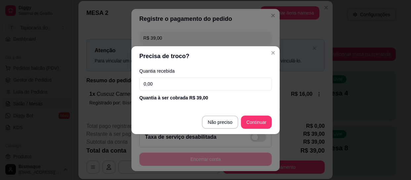
click at [168, 88] on input "0,00" at bounding box center [205, 83] width 132 height 13
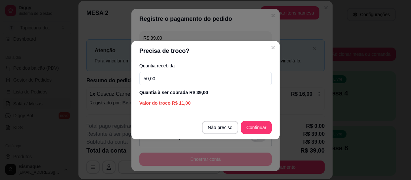
type input "50,00"
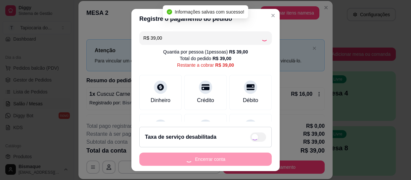
type input "R$ 0,00"
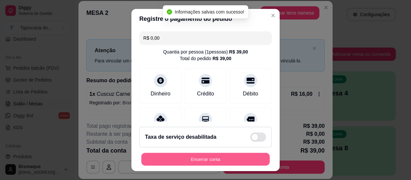
click at [236, 162] on button "Encerrar conta" at bounding box center [205, 159] width 128 height 13
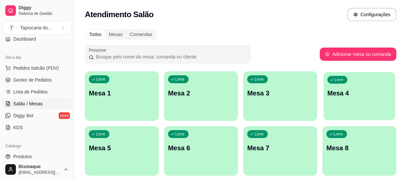
click at [338, 117] on div "button" at bounding box center [359, 117] width 72 height 8
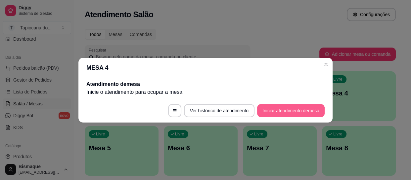
click at [294, 107] on button "Iniciar atendimento de mesa" at bounding box center [291, 110] width 68 height 13
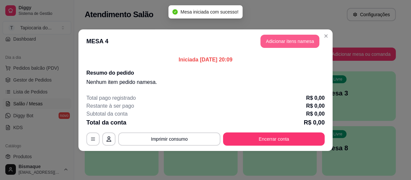
click at [278, 39] on button "Adicionar itens na mesa" at bounding box center [290, 41] width 59 height 13
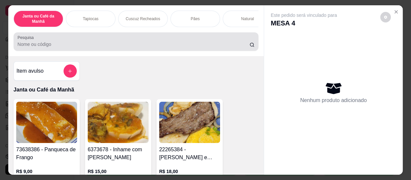
click at [205, 48] on input "Pesquisa" at bounding box center [134, 44] width 232 height 7
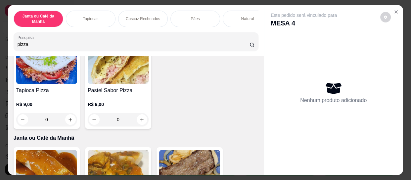
scroll to position [60, 0]
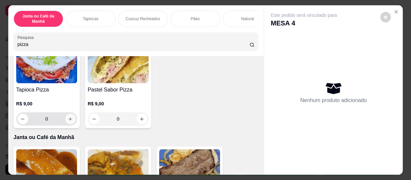
type input "pizza"
click at [68, 122] on icon "increase-product-quantity" at bounding box center [70, 119] width 5 height 5
type input "1"
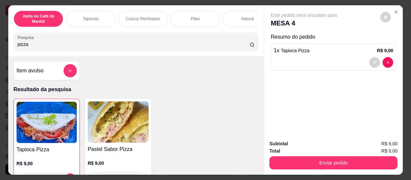
scroll to position [0, 0]
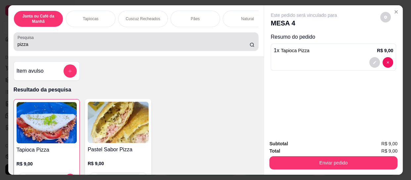
click at [231, 47] on input "pizza" at bounding box center [134, 44] width 232 height 7
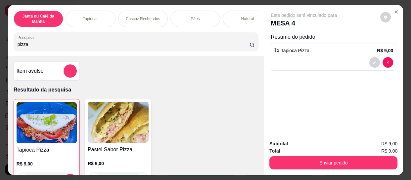
click at [241, 45] on input "pizza" at bounding box center [134, 44] width 232 height 7
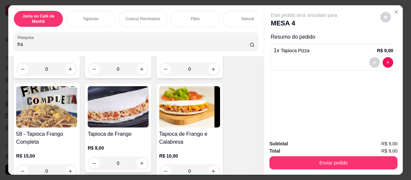
scroll to position [120, 0]
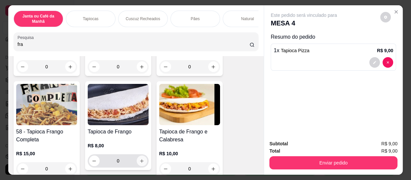
type input "fra"
click at [142, 164] on icon "increase-product-quantity" at bounding box center [142, 161] width 5 height 5
type input "1"
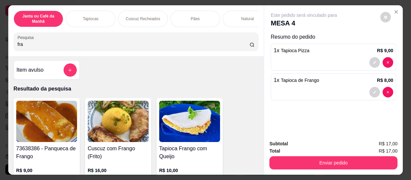
scroll to position [0, 0]
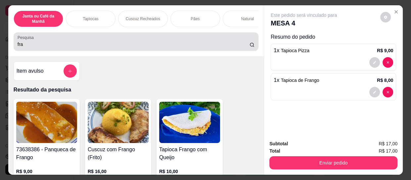
click at [206, 51] on div "Pesquisa fra" at bounding box center [136, 41] width 245 height 19
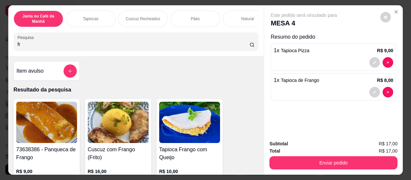
type input "f"
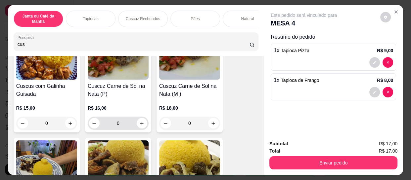
scroll to position [271, 0]
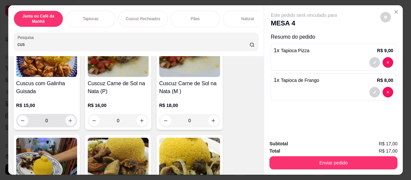
type input "cus"
click at [69, 120] on button "increase-product-quantity" at bounding box center [70, 121] width 10 height 10
type input "1"
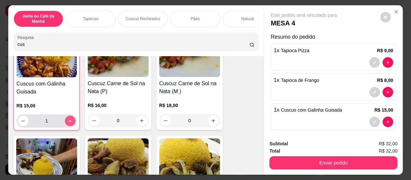
scroll to position [271, 0]
click at [18, 123] on button "decrease-product-quantity" at bounding box center [23, 121] width 10 height 10
type input "0"
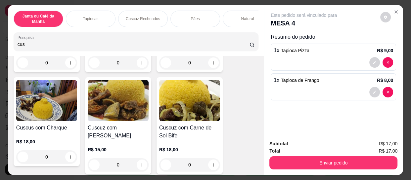
scroll to position [331, 0]
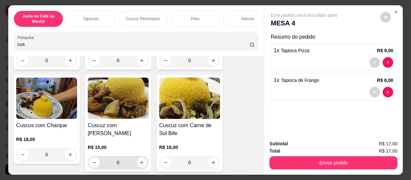
click at [142, 165] on button "increase-product-quantity" at bounding box center [142, 163] width 11 height 11
type input "1"
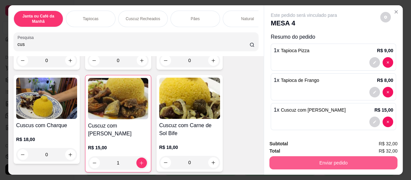
click at [316, 163] on button "Enviar pedido" at bounding box center [334, 163] width 128 height 13
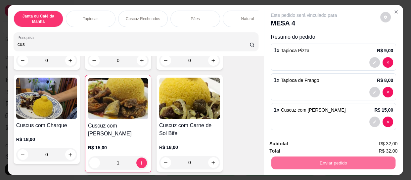
click at [308, 145] on button "Não registrar e enviar pedido" at bounding box center [311, 144] width 67 height 12
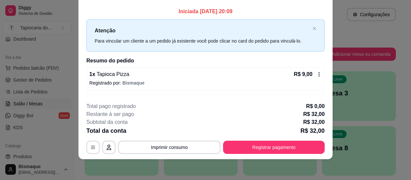
scroll to position [0, 0]
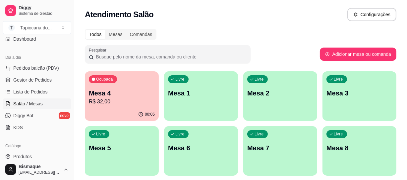
click at [289, 170] on div "button" at bounding box center [280, 172] width 74 height 8
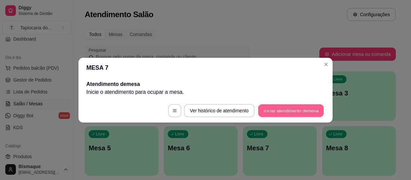
click at [286, 109] on button "Iniciar atendimento de mesa" at bounding box center [291, 110] width 66 height 13
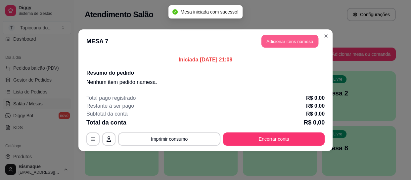
click at [308, 39] on button "Adicionar itens na mesa" at bounding box center [290, 41] width 57 height 13
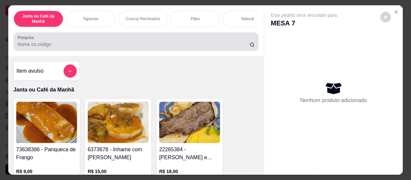
click at [239, 43] on div at bounding box center [136, 41] width 237 height 13
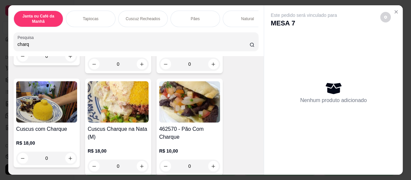
scroll to position [241, 0]
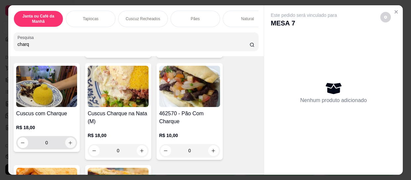
type input "charq"
click at [70, 138] on button "increase-product-quantity" at bounding box center [70, 143] width 11 height 11
type input "1"
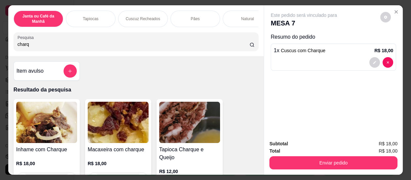
scroll to position [0, 0]
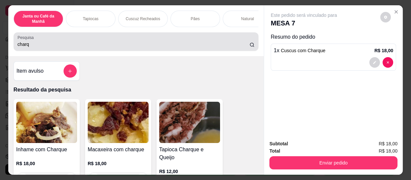
click at [203, 42] on div "charq" at bounding box center [136, 41] width 237 height 13
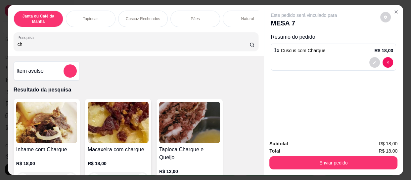
type input "c"
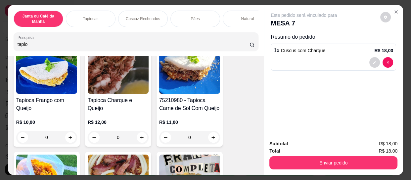
scroll to position [180, 0]
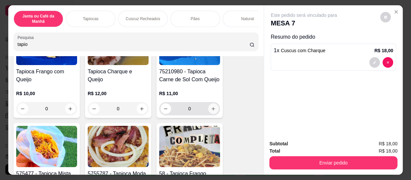
type input "tapio"
click at [213, 111] on icon "increase-product-quantity" at bounding box center [213, 109] width 5 height 5
type input "1"
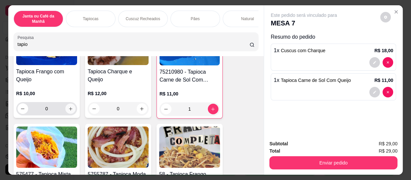
click at [68, 109] on icon "increase-product-quantity" at bounding box center [70, 109] width 5 height 5
type input "1"
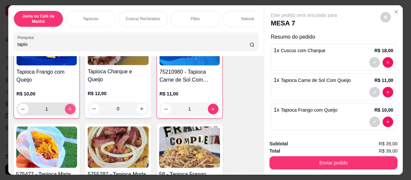
scroll to position [181, 0]
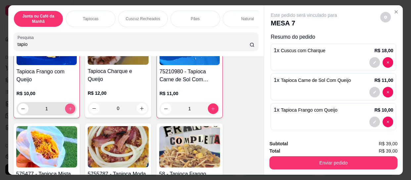
click at [68, 109] on icon "increase-product-quantity" at bounding box center [70, 109] width 5 height 5
type input "2"
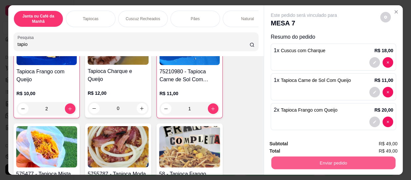
click at [323, 161] on button "Enviar pedido" at bounding box center [334, 163] width 124 height 13
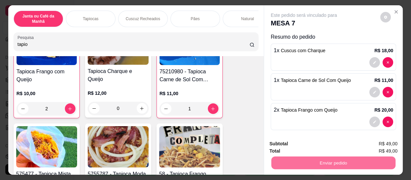
click at [318, 144] on button "Não registrar e enviar pedido" at bounding box center [311, 144] width 69 height 13
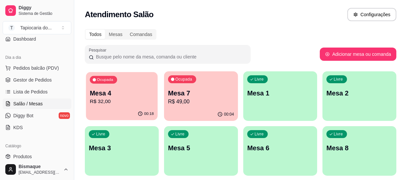
click at [120, 93] on p "Mesa 4" at bounding box center [122, 93] width 64 height 9
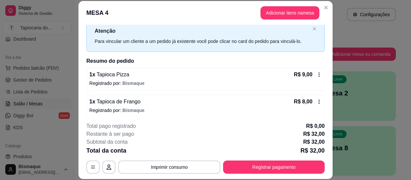
scroll to position [50, 0]
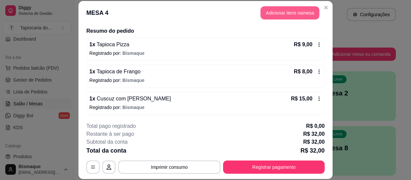
click at [291, 8] on button "Adicionar itens na mesa" at bounding box center [290, 12] width 59 height 13
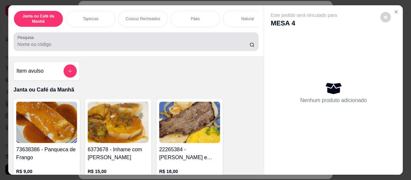
click at [220, 48] on div at bounding box center [136, 41] width 237 height 13
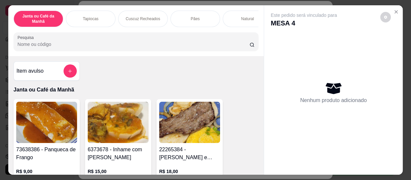
type input "h"
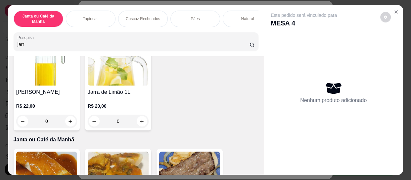
scroll to position [60, 0]
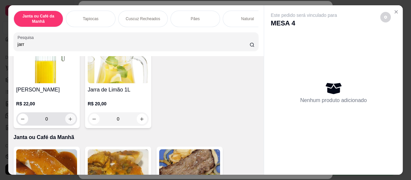
type input "jarr"
click at [68, 122] on icon "increase-product-quantity" at bounding box center [70, 119] width 5 height 5
type input "1"
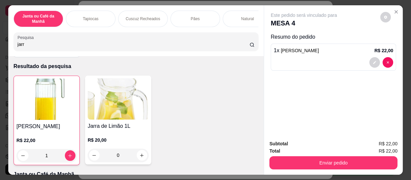
scroll to position [0, 0]
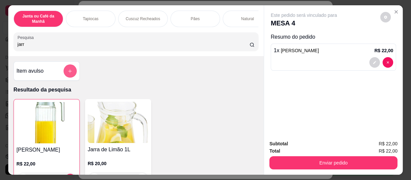
click at [68, 74] on icon "add-separate-item" at bounding box center [70, 71] width 5 height 5
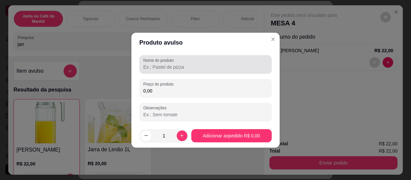
click at [171, 67] on input "Nome do produto" at bounding box center [205, 67] width 125 height 7
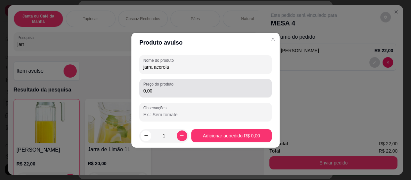
type input "jarra acerola"
click at [201, 91] on input "0,00" at bounding box center [205, 91] width 125 height 7
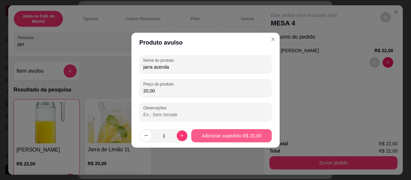
type input "20,00"
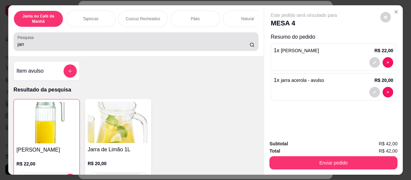
click at [231, 43] on input "jarr" at bounding box center [134, 44] width 232 height 7
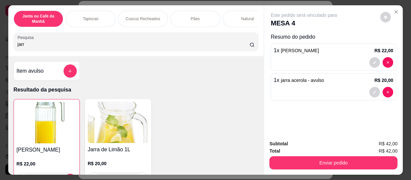
click at [242, 46] on input "jarr" at bounding box center [134, 44] width 232 height 7
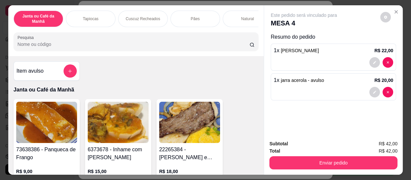
click at [207, 47] on input "Pesquisa" at bounding box center [134, 44] width 232 height 7
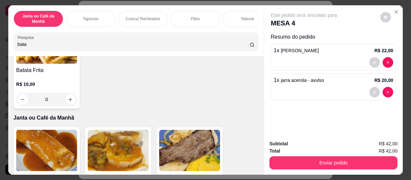
scroll to position [90, 0]
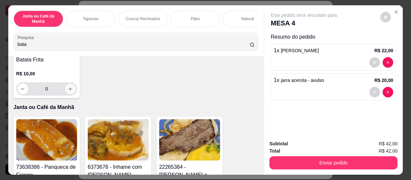
type input "bata"
click at [66, 93] on button "increase-product-quantity" at bounding box center [70, 89] width 10 height 10
type input "1"
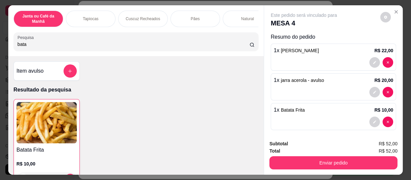
scroll to position [0, 0]
click at [242, 46] on input "bata" at bounding box center [134, 44] width 232 height 7
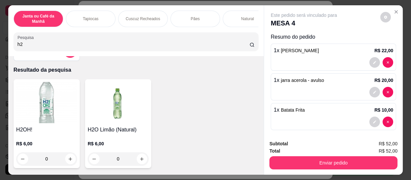
scroll to position [30, 0]
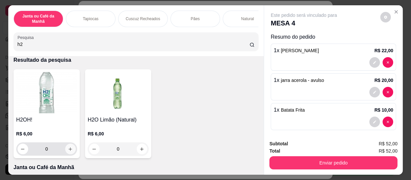
type input "h2"
click at [68, 149] on icon "increase-product-quantity" at bounding box center [70, 149] width 5 height 5
type input "1"
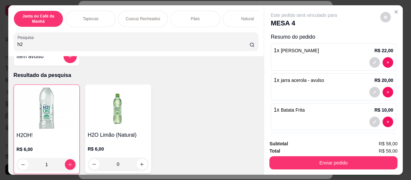
scroll to position [0, 0]
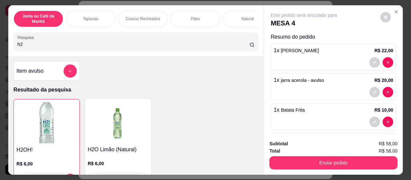
click at [241, 47] on input "h2" at bounding box center [134, 44] width 232 height 7
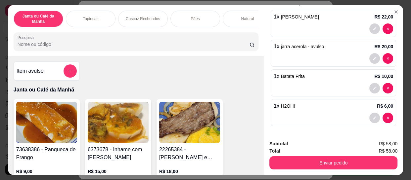
scroll to position [34, 0]
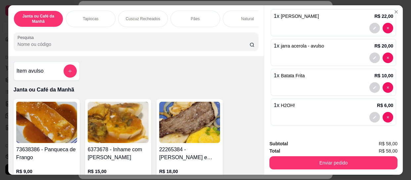
click at [242, 44] on input "Pesquisa" at bounding box center [134, 44] width 232 height 7
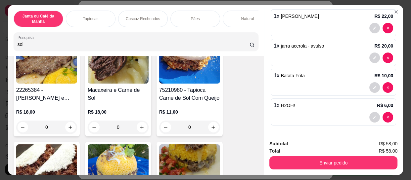
scroll to position [60, 0]
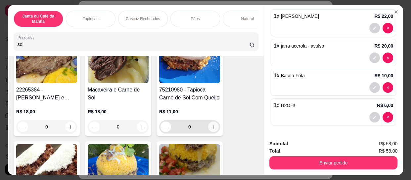
type input "sol"
click at [213, 129] on icon "increase-product-quantity" at bounding box center [213, 127] width 5 height 5
type input "1"
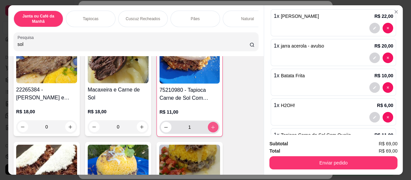
click at [213, 129] on icon "increase-product-quantity" at bounding box center [213, 127] width 5 height 5
type input "2"
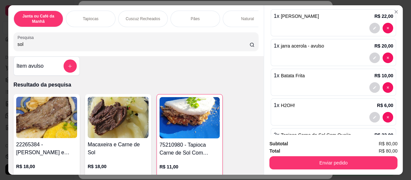
scroll to position [0, 0]
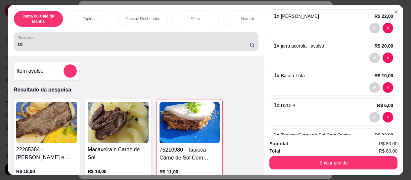
click at [202, 46] on input "sol" at bounding box center [134, 44] width 232 height 7
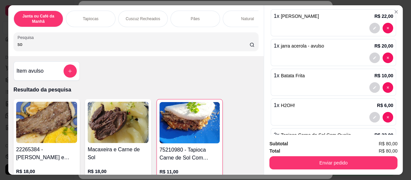
type input "s"
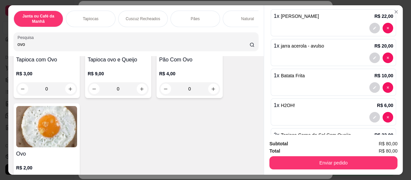
scroll to position [150, 0]
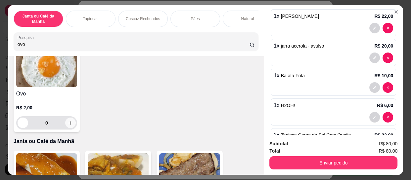
type input "ovo"
click at [73, 125] on button "increase-product-quantity" at bounding box center [70, 123] width 10 height 10
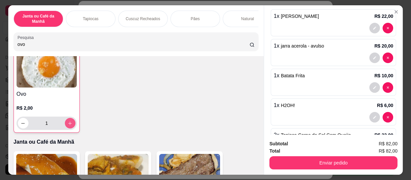
type input "1"
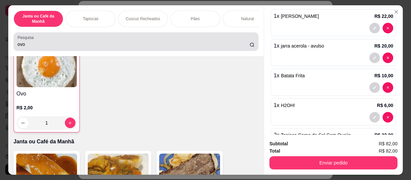
click at [135, 40] on div "ovo" at bounding box center [136, 41] width 237 height 13
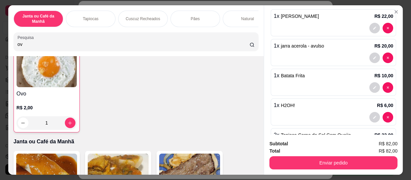
type input "o"
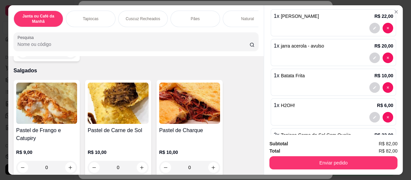
scroll to position [2020, 0]
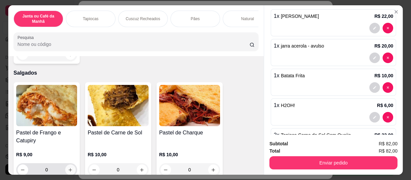
click at [69, 168] on icon "increase-product-quantity" at bounding box center [70, 170] width 5 height 5
type input "1"
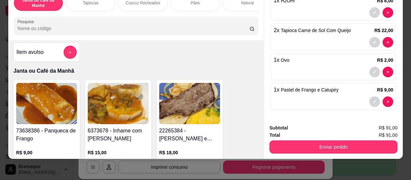
scroll to position [0, 0]
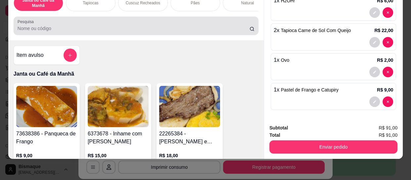
click at [246, 25] on div at bounding box center [136, 25] width 237 height 13
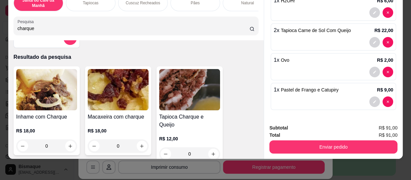
scroll to position [30, 0]
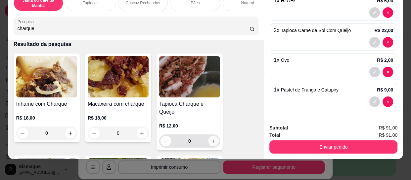
type input "charque"
click at [212, 139] on icon "increase-product-quantity" at bounding box center [213, 141] width 5 height 5
type input "1"
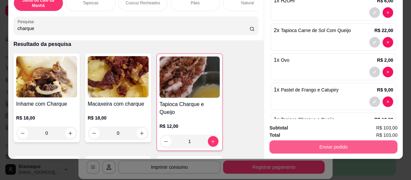
click at [329, 145] on button "Enviar pedido" at bounding box center [334, 147] width 128 height 13
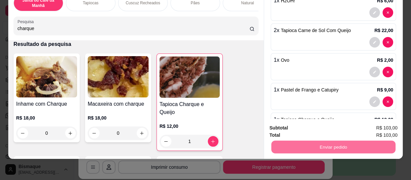
click at [316, 129] on button "Não registrar e enviar pedido" at bounding box center [311, 126] width 67 height 12
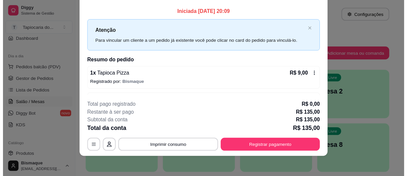
scroll to position [0, 0]
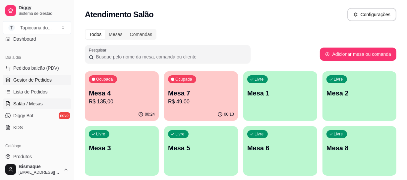
click at [43, 82] on span "Gestor de Pedidos" at bounding box center [32, 80] width 38 height 7
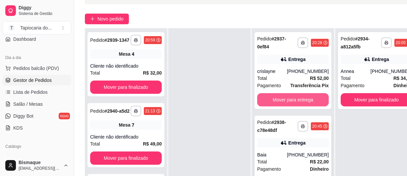
scroll to position [60, 0]
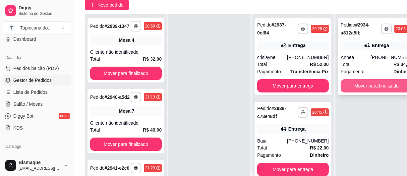
click at [369, 79] on button "Mover para finalizado" at bounding box center [376, 85] width 72 height 13
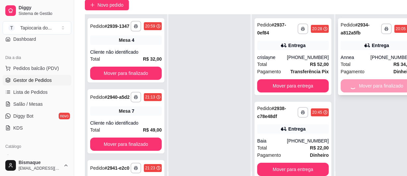
scroll to position [19, 0]
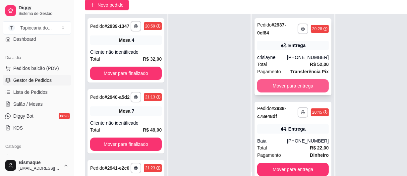
click at [321, 82] on button "Mover para entrega" at bounding box center [293, 85] width 72 height 13
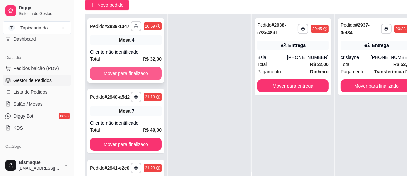
click at [145, 76] on button "Mover para finalizado" at bounding box center [126, 73] width 72 height 13
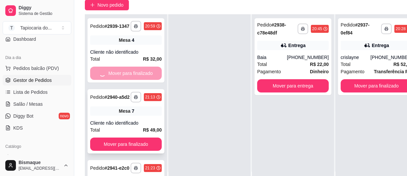
scroll to position [0, 0]
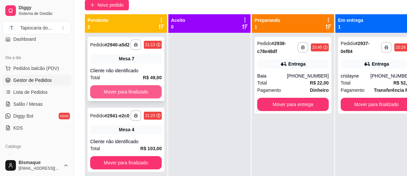
click at [137, 89] on button "Mover para finalizado" at bounding box center [126, 91] width 72 height 13
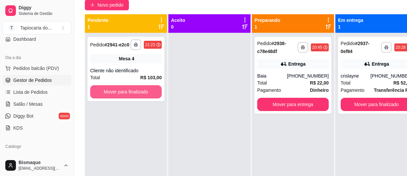
click at [137, 91] on button "Mover para finalizado" at bounding box center [126, 91] width 72 height 13
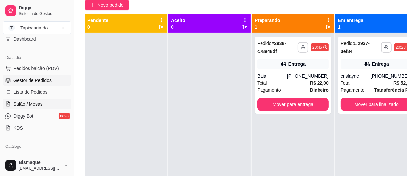
click at [14, 103] on span "Salão / Mesas" at bounding box center [27, 104] width 29 height 7
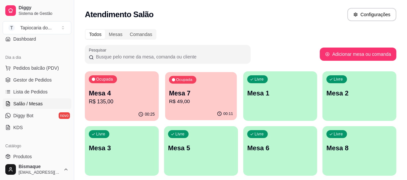
click at [168, 97] on div "Ocupada Mesa 7 R$ 49,00" at bounding box center [201, 90] width 72 height 36
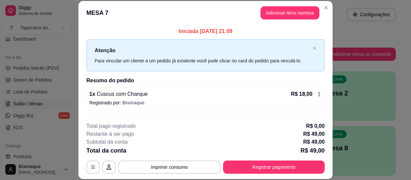
click at [295, 20] on header "MESA 7 Adicionar itens na mesa" at bounding box center [205, 13] width 254 height 24
click at [275, 15] on button "Adicionar itens na mesa" at bounding box center [290, 12] width 59 height 13
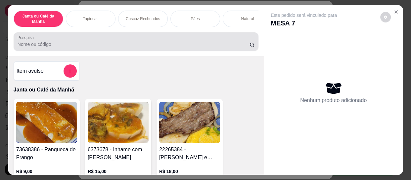
click at [231, 39] on div at bounding box center [136, 41] width 237 height 13
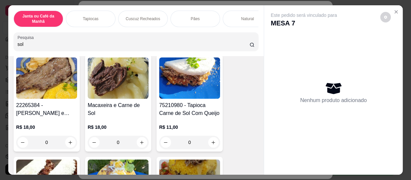
scroll to position [90, 0]
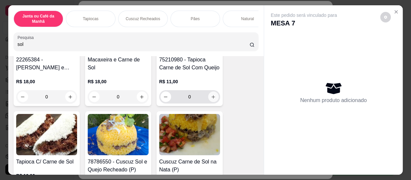
type input "sol"
click at [211, 102] on button "increase-product-quantity" at bounding box center [213, 97] width 10 height 10
type input "1"
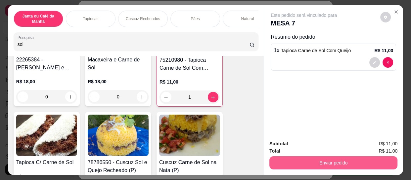
click at [349, 160] on button "Enviar pedido" at bounding box center [334, 163] width 128 height 13
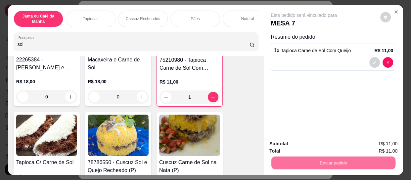
click at [337, 148] on button "Não registrar e enviar pedido" at bounding box center [311, 144] width 69 height 13
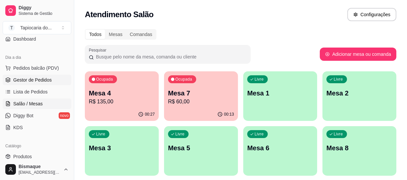
click at [30, 78] on span "Gestor de Pedidos" at bounding box center [32, 80] width 38 height 7
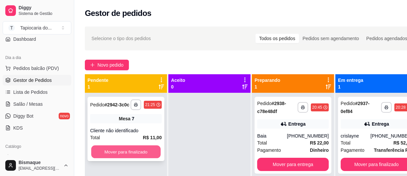
click at [115, 156] on button "Mover para finalizado" at bounding box center [126, 151] width 70 height 13
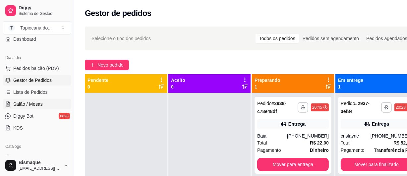
click at [49, 105] on link "Salão / Mesas" at bounding box center [37, 104] width 69 height 11
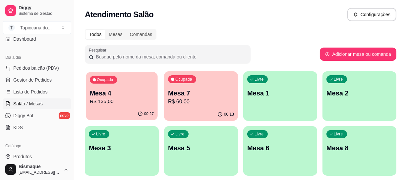
click at [100, 96] on p "Mesa 4" at bounding box center [122, 93] width 64 height 9
click at [256, 83] on div "Livre" at bounding box center [257, 80] width 21 height 8
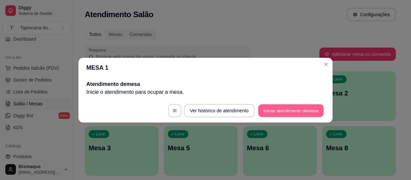
click at [317, 114] on button "Iniciar atendimento de mesa" at bounding box center [291, 110] width 66 height 13
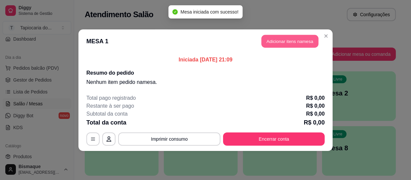
click at [290, 43] on button "Adicionar itens na mesa" at bounding box center [290, 41] width 57 height 13
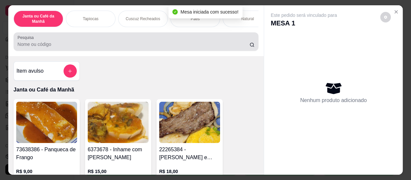
click at [218, 42] on div at bounding box center [136, 41] width 237 height 13
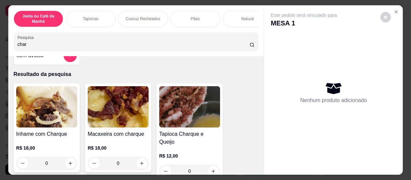
scroll to position [30, 0]
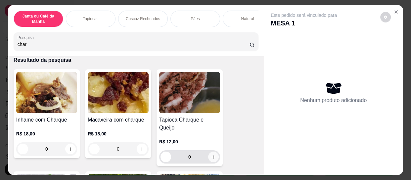
type input "char"
click at [215, 152] on button "increase-product-quantity" at bounding box center [213, 157] width 10 height 10
type input "1"
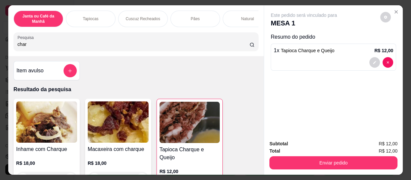
scroll to position [0, 0]
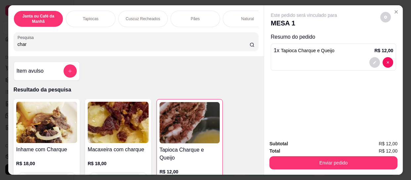
click at [166, 33] on div "Janta ou Café da Manhã Tapiocas Cuscuz Recheados Pães Natural Salgados Tapiocas…" at bounding box center [136, 30] width 256 height 51
click at [164, 44] on input "char" at bounding box center [134, 44] width 232 height 7
type input "c"
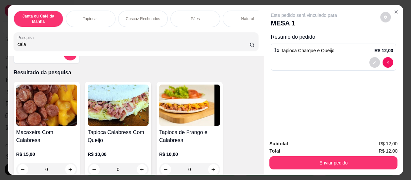
scroll to position [30, 0]
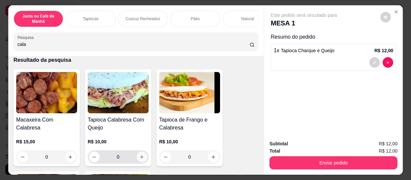
type input "cala"
click at [140, 159] on icon "increase-product-quantity" at bounding box center [142, 157] width 5 height 5
type input "1"
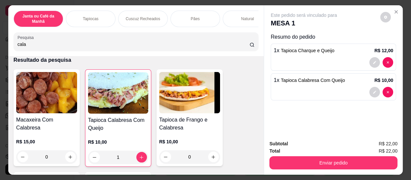
scroll to position [0, 0]
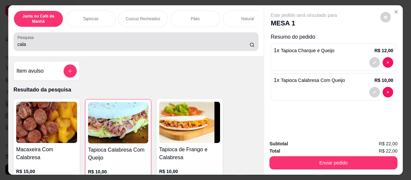
click at [157, 43] on div "cala" at bounding box center [136, 41] width 237 height 13
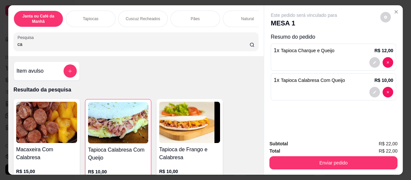
type input "c"
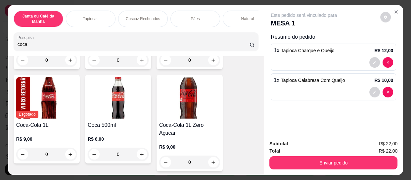
scroll to position [150, 0]
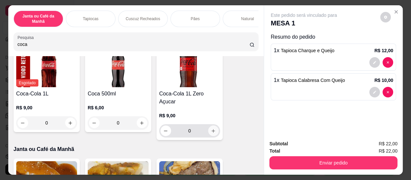
type input "coca"
click at [213, 129] on icon "increase-product-quantity" at bounding box center [213, 131] width 5 height 5
type input "1"
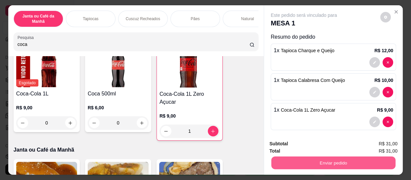
click at [321, 162] on button "Enviar pedido" at bounding box center [334, 163] width 124 height 13
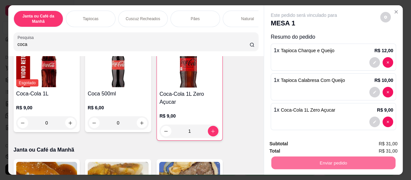
click at [314, 142] on button "Não registrar e enviar pedido" at bounding box center [311, 144] width 67 height 12
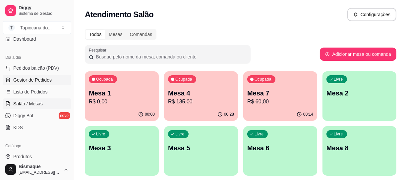
click at [43, 79] on span "Gestor de Pedidos" at bounding box center [32, 80] width 38 height 7
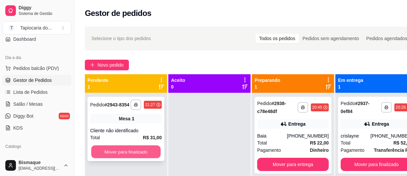
click at [153, 149] on button "Mover para finalizado" at bounding box center [126, 151] width 70 height 13
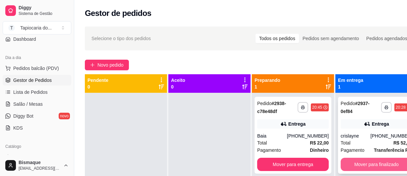
click at [378, 165] on button "Mover para finalizado" at bounding box center [376, 164] width 72 height 13
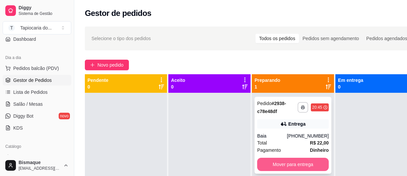
click at [302, 166] on button "Mover para entrega" at bounding box center [293, 164] width 72 height 13
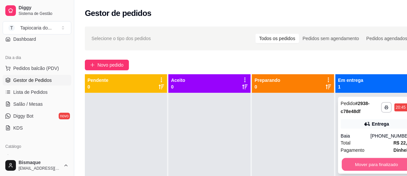
click at [370, 164] on button "Mover para finalizado" at bounding box center [376, 164] width 70 height 13
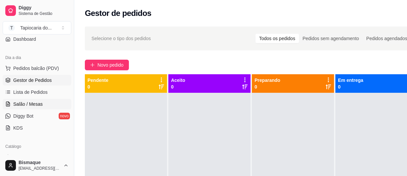
click at [43, 105] on link "Salão / Mesas" at bounding box center [37, 104] width 69 height 11
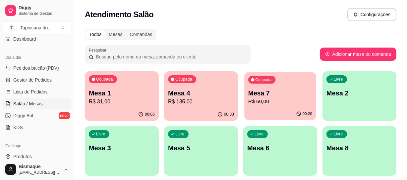
click at [284, 98] on p "R$ 60,00" at bounding box center [280, 102] width 64 height 8
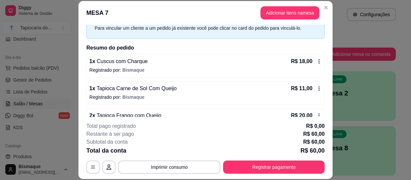
scroll to position [47, 0]
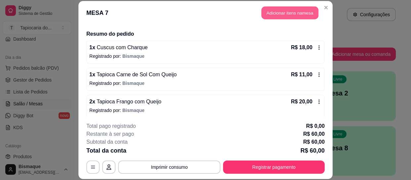
click at [291, 7] on button "Adicionar itens na mesa" at bounding box center [290, 12] width 57 height 13
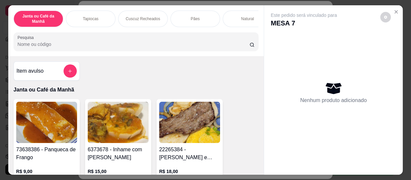
click at [59, 71] on div "Item avulso" at bounding box center [47, 71] width 60 height 13
click at [68, 74] on icon "add-separate-item" at bounding box center [70, 71] width 5 height 5
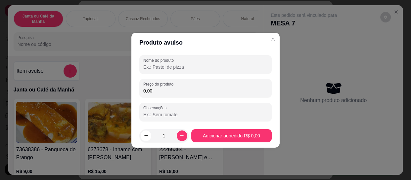
click at [163, 69] on input "Nome do produto" at bounding box center [205, 67] width 125 height 7
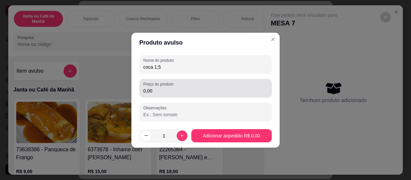
type input "coca 1;5"
click at [177, 96] on div "Preço do produto 0,00" at bounding box center [205, 88] width 132 height 19
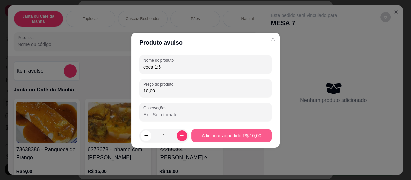
type input "10,00"
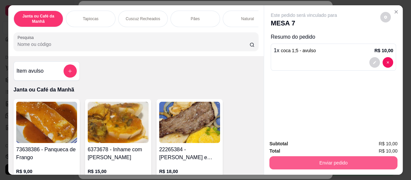
click at [380, 162] on button "Enviar pedido" at bounding box center [334, 163] width 128 height 13
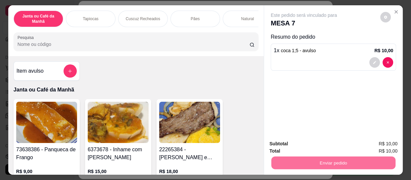
click at [320, 144] on button "Não registrar e enviar pedido" at bounding box center [311, 144] width 67 height 12
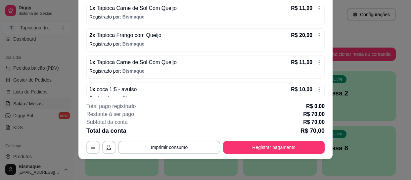
scroll to position [104, 0]
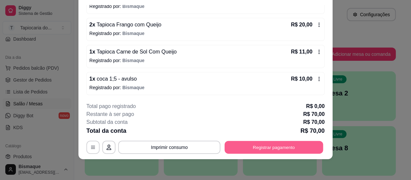
click at [272, 145] on button "Registrar pagamento" at bounding box center [274, 147] width 99 height 13
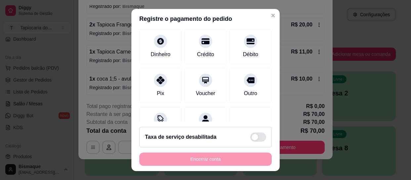
scroll to position [60, 0]
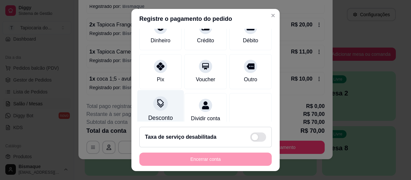
click at [165, 102] on div "Desconto" at bounding box center [160, 109] width 47 height 39
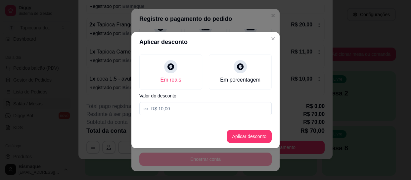
click at [169, 112] on input at bounding box center [205, 108] width 132 height 13
type input "4,00"
click at [253, 135] on button "Aplicar desconto" at bounding box center [249, 136] width 45 height 13
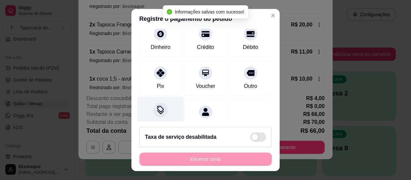
type input "R$ 66,00"
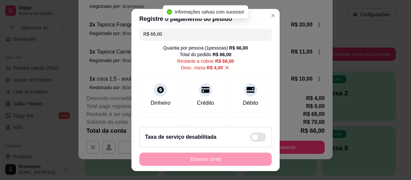
scroll to position [0, 0]
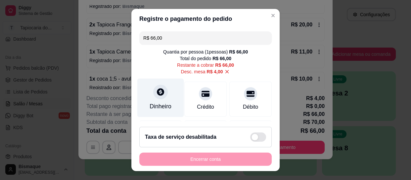
click at [161, 97] on div at bounding box center [160, 92] width 15 height 15
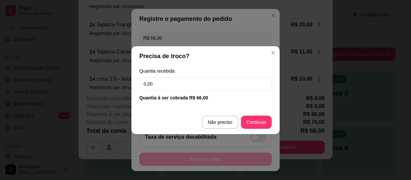
click at [173, 86] on input "0,00" at bounding box center [205, 83] width 132 height 13
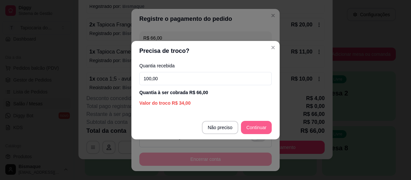
type input "100,00"
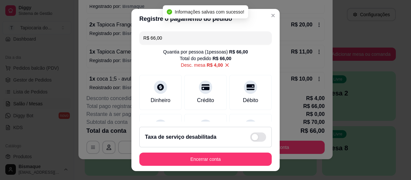
type input "R$ 0,00"
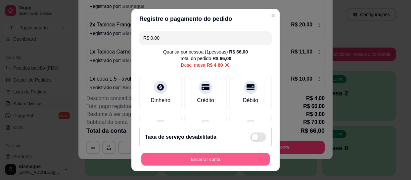
click at [255, 156] on button "Encerrar conta" at bounding box center [205, 159] width 128 height 13
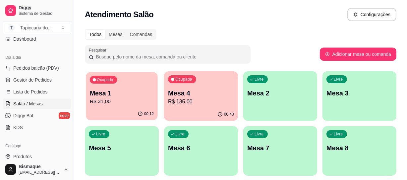
click at [127, 110] on div "00:12" at bounding box center [122, 114] width 72 height 13
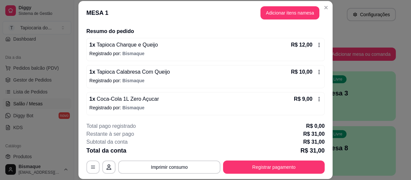
scroll to position [50, 0]
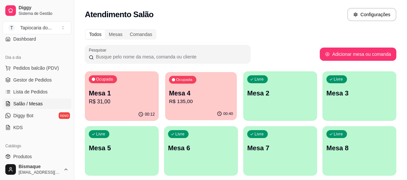
click at [201, 98] on p "R$ 135,00" at bounding box center [201, 102] width 64 height 8
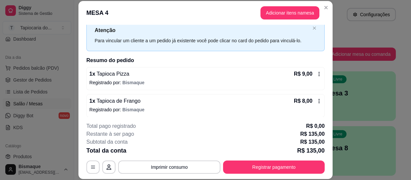
scroll to position [30, 0]
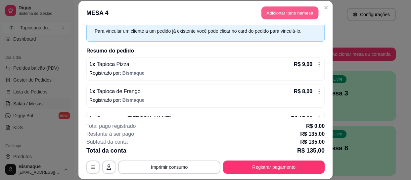
click at [275, 17] on button "Adicionar itens na mesa" at bounding box center [290, 12] width 57 height 13
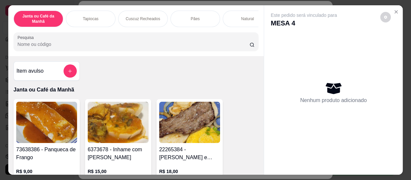
click at [219, 34] on div "Janta ou Café da Manhã Tapiocas Cuscuz Recheados Pães Natural Salgados Tapiocas…" at bounding box center [136, 30] width 256 height 51
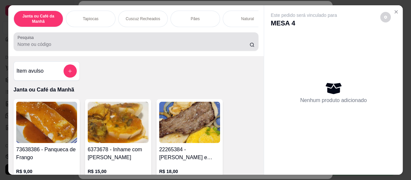
click at [217, 41] on div at bounding box center [136, 41] width 237 height 13
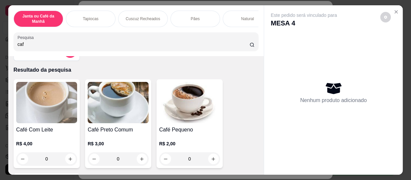
scroll to position [60, 0]
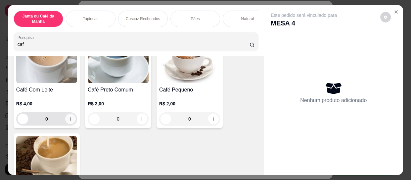
type input "caf"
click at [72, 122] on button "increase-product-quantity" at bounding box center [70, 119] width 10 height 10
type input "1"
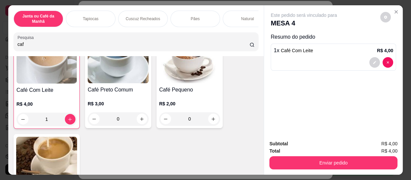
scroll to position [60, 0]
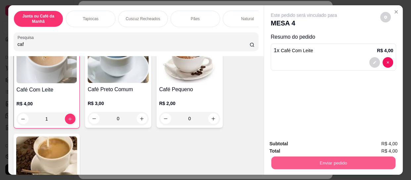
click at [389, 163] on button "Enviar pedido" at bounding box center [334, 163] width 124 height 13
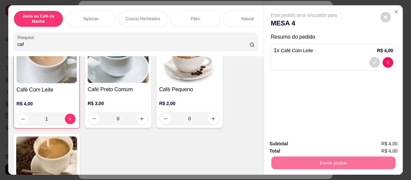
click at [328, 145] on button "Não registrar e enviar pedido" at bounding box center [311, 144] width 67 height 12
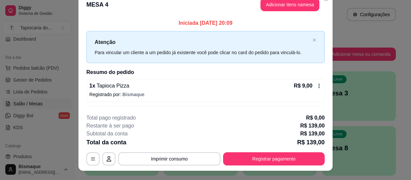
scroll to position [0, 0]
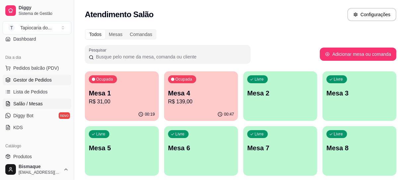
click at [29, 81] on span "Gestor de Pedidos" at bounding box center [32, 80] width 38 height 7
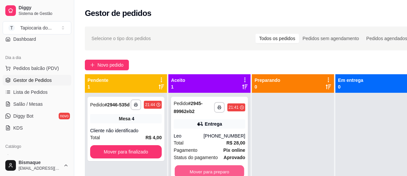
click at [225, 169] on button "Mover para preparo" at bounding box center [210, 171] width 70 height 13
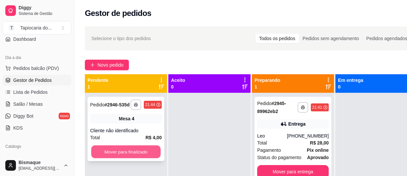
click at [137, 149] on button "Mover para finalizado" at bounding box center [126, 151] width 70 height 13
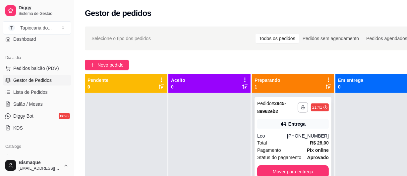
click at [282, 136] on div "Leo" at bounding box center [272, 135] width 30 height 7
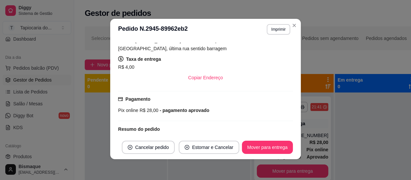
scroll to position [195, 0]
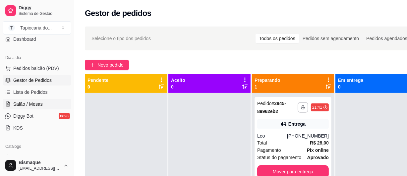
click at [33, 102] on span "Salão / Mesas" at bounding box center [27, 104] width 29 height 7
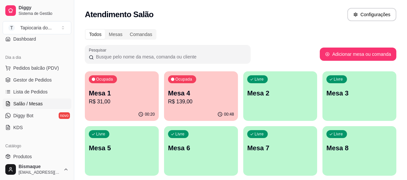
click at [113, 96] on p "Mesa 1" at bounding box center [122, 93] width 66 height 9
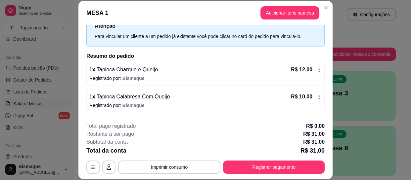
scroll to position [50, 0]
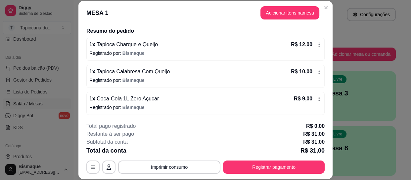
click at [237, 159] on div "**********" at bounding box center [205, 149] width 238 height 52
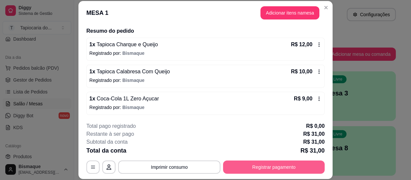
click at [304, 165] on button "Registrar pagamento" at bounding box center [274, 167] width 102 height 13
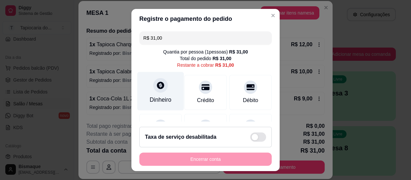
click at [156, 89] on icon at bounding box center [160, 85] width 9 height 9
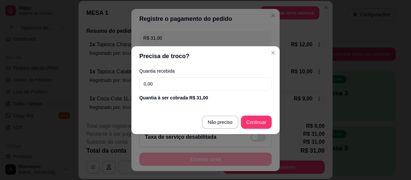
click at [197, 82] on input "0,00" at bounding box center [205, 83] width 132 height 13
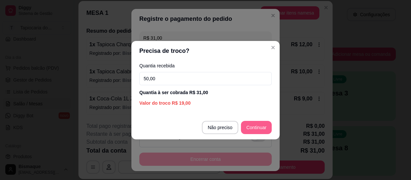
type input "50,00"
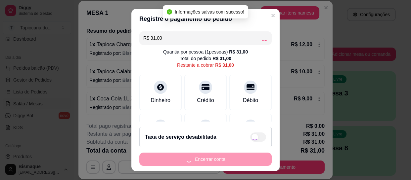
type input "R$ 0,00"
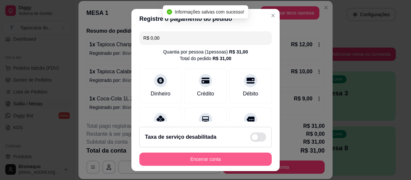
click at [246, 163] on button "Encerrar conta" at bounding box center [205, 159] width 132 height 13
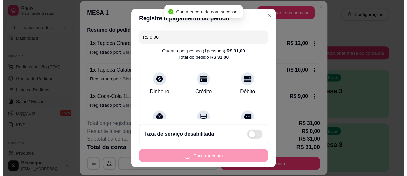
scroll to position [0, 0]
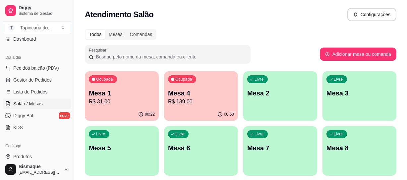
click at [102, 95] on p "Mesa 1" at bounding box center [122, 93] width 66 height 9
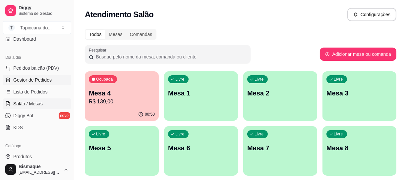
click at [48, 82] on span "Gestor de Pedidos" at bounding box center [32, 80] width 38 height 7
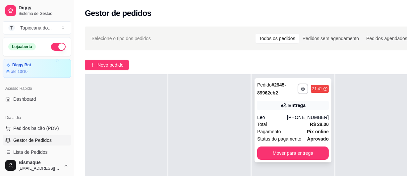
click at [284, 103] on icon at bounding box center [283, 105] width 7 height 7
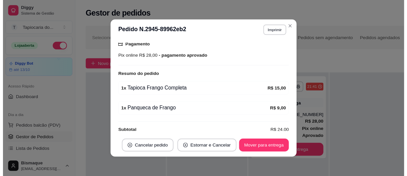
scroll to position [195, 0]
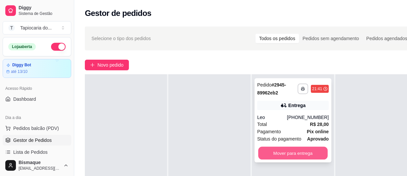
click at [304, 147] on button "Mover para entrega" at bounding box center [293, 153] width 70 height 13
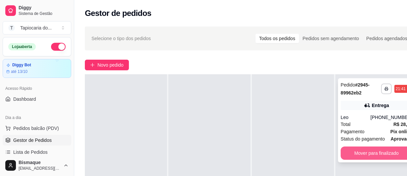
click at [389, 156] on button "Mover para finalizado" at bounding box center [376, 152] width 72 height 13
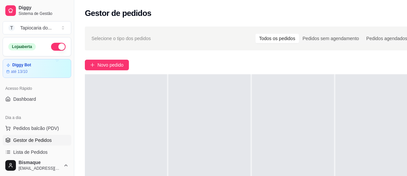
click at [53, 46] on button "button" at bounding box center [58, 47] width 15 height 8
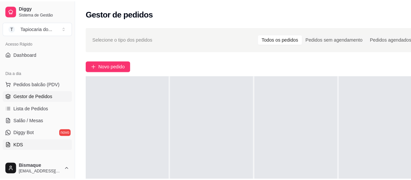
scroll to position [60, 0]
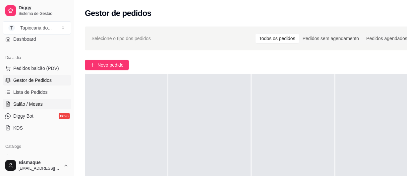
click at [43, 100] on link "Salão / Mesas" at bounding box center [37, 104] width 69 height 11
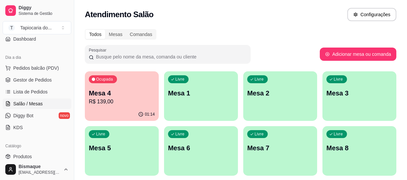
click at [125, 100] on p "R$ 139,00" at bounding box center [122, 102] width 66 height 8
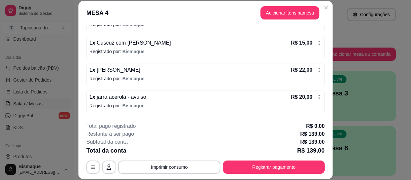
scroll to position [120, 0]
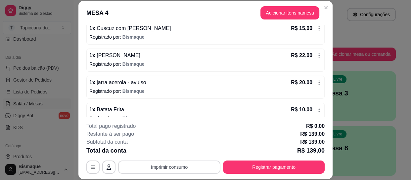
click at [168, 172] on button "Imprimir consumo" at bounding box center [169, 167] width 102 height 13
click at [171, 154] on button "Impressora" at bounding box center [169, 152] width 46 height 10
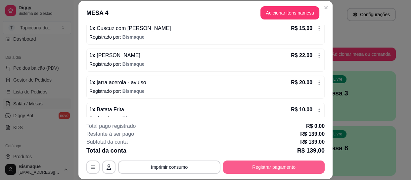
click at [295, 172] on button "Registrar pagamento" at bounding box center [274, 167] width 102 height 13
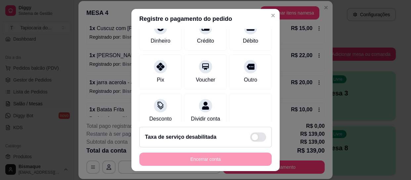
scroll to position [60, 0]
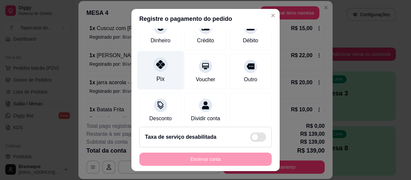
click at [165, 58] on div "Pix" at bounding box center [160, 70] width 47 height 39
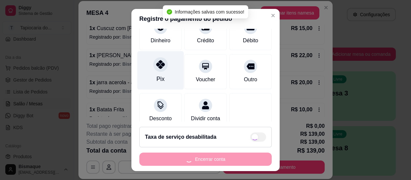
type input "R$ 0,00"
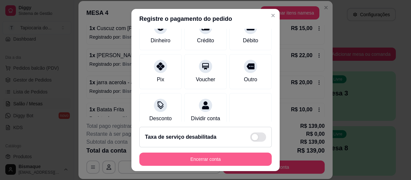
click at [222, 164] on button "Encerrar conta" at bounding box center [205, 159] width 132 height 13
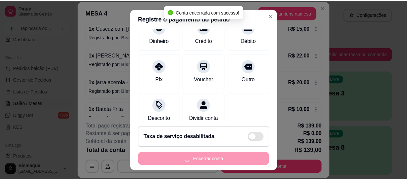
scroll to position [0, 0]
